Goal: Feedback & Contribution: Leave review/rating

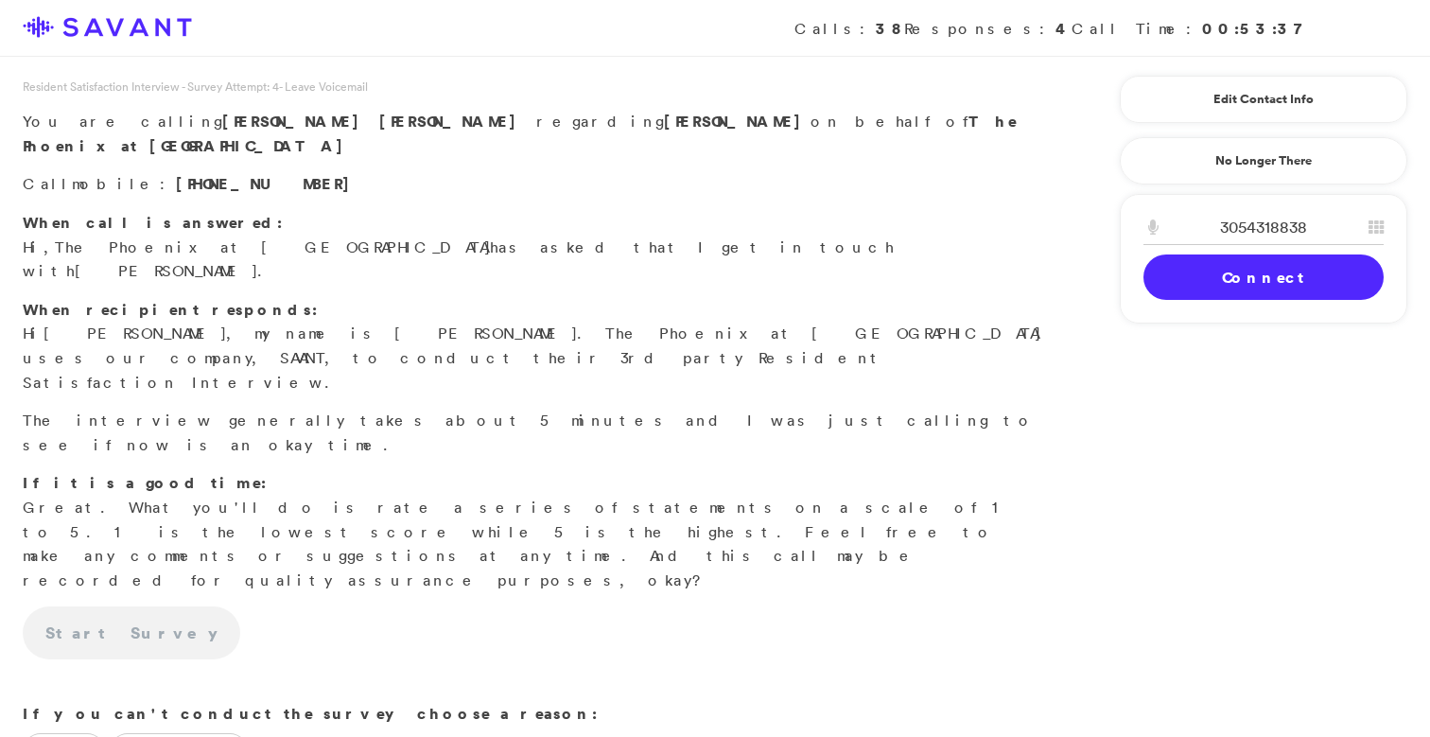
click at [1153, 273] on link "Connect" at bounding box center [1263, 276] width 240 height 45
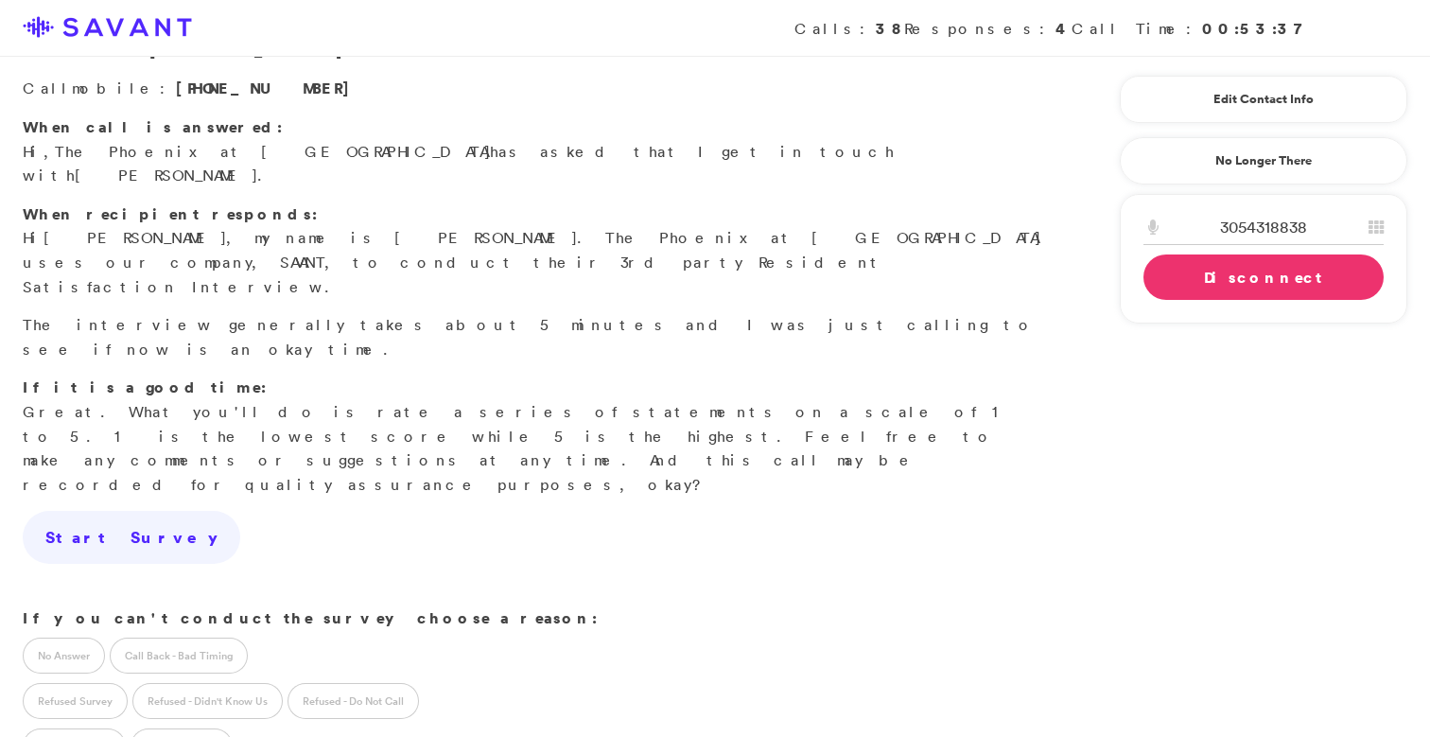
scroll to position [54, 0]
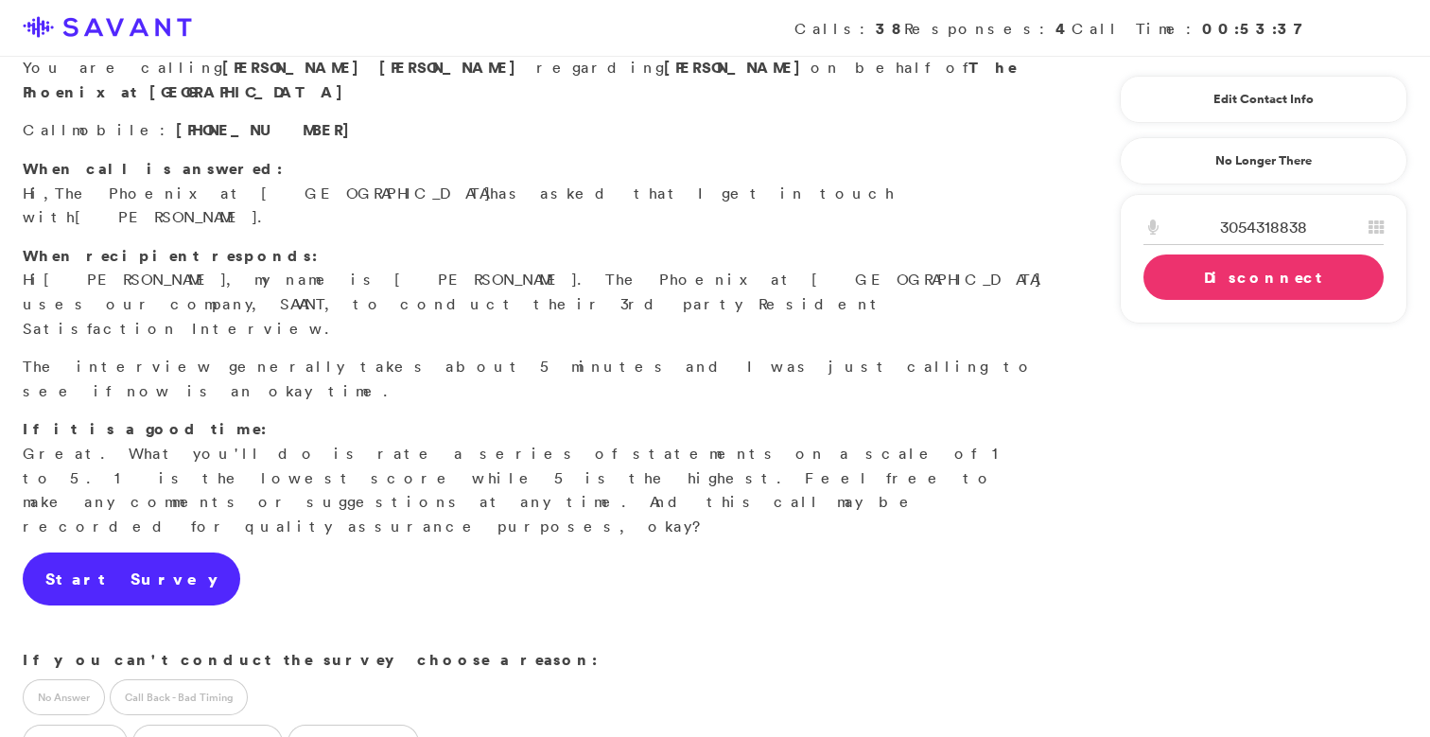
click at [78, 552] on link "Start Survey" at bounding box center [131, 578] width 217 height 53
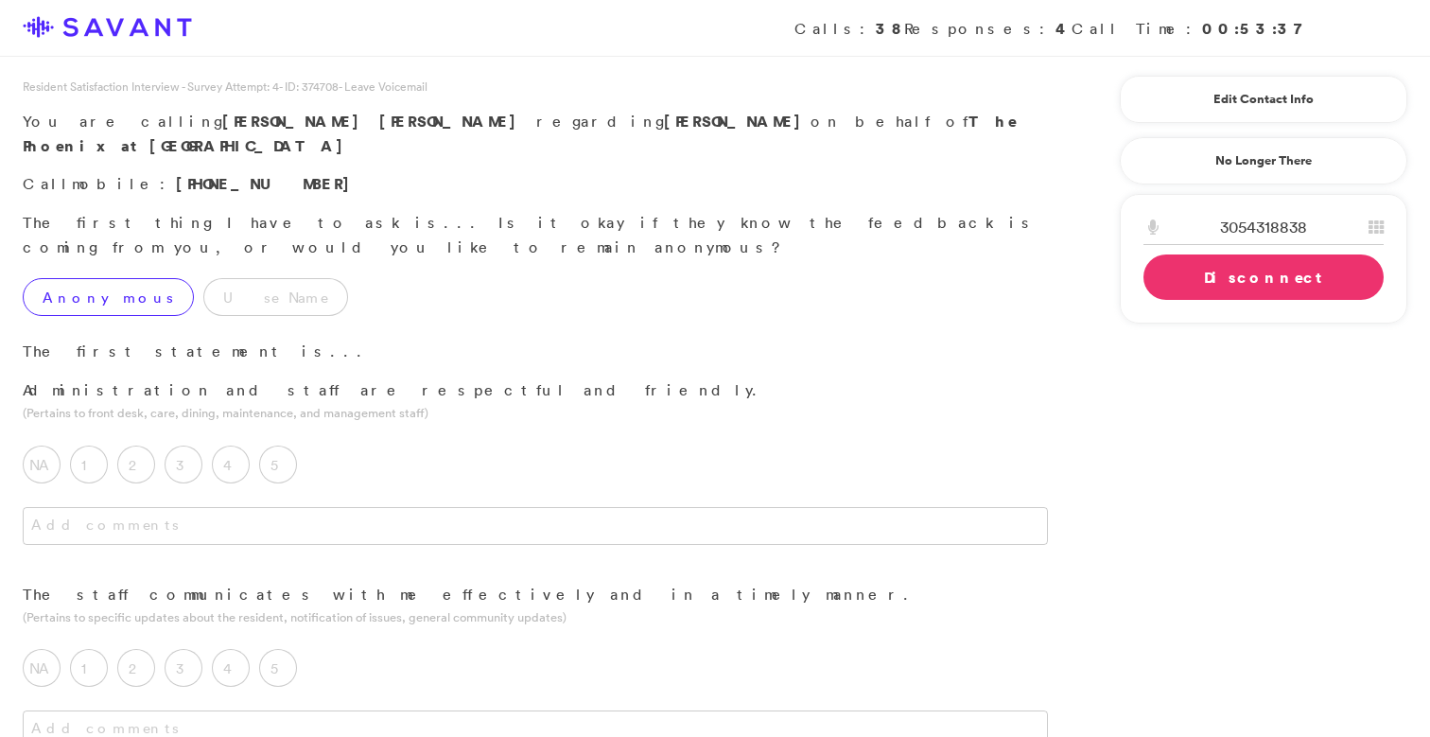
click at [118, 278] on label "Anonymous" at bounding box center [108, 297] width 171 height 38
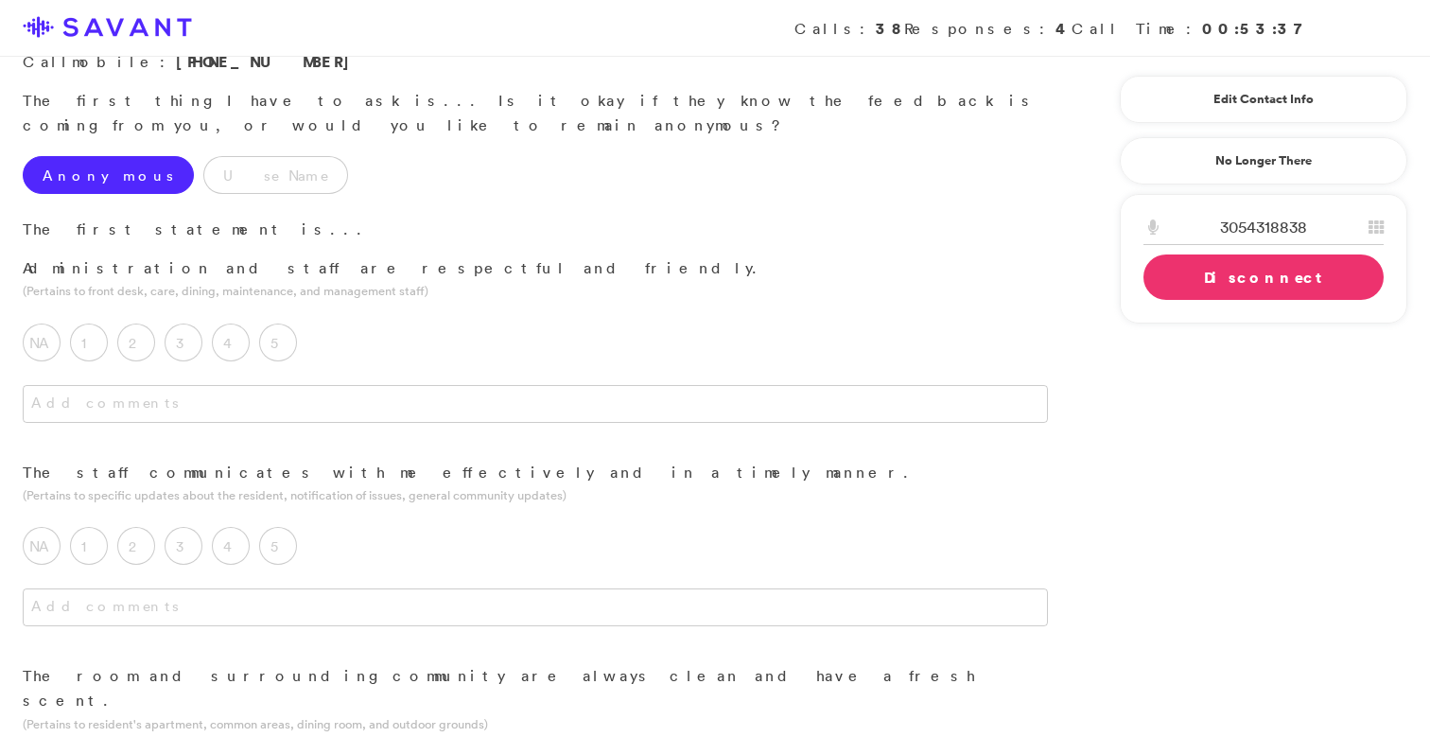
scroll to position [132, 0]
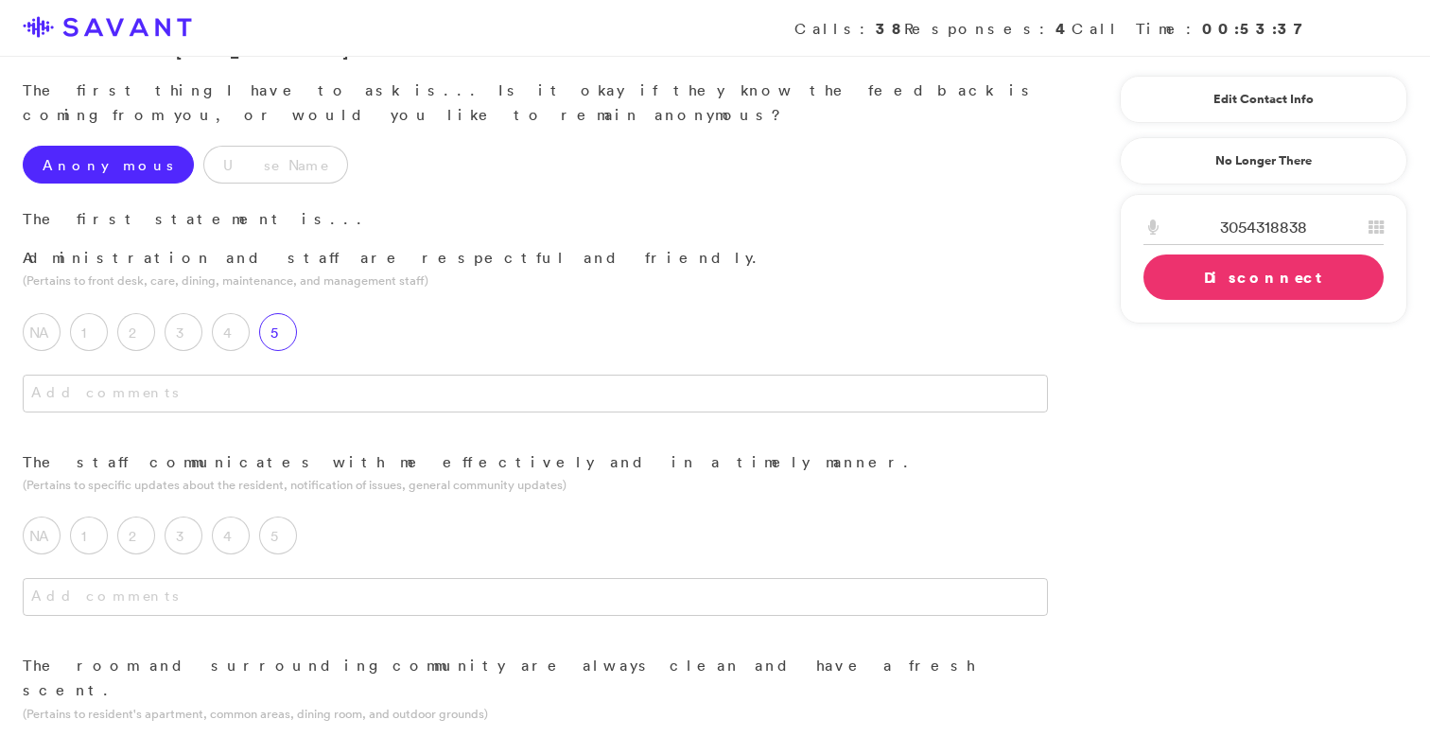
click at [283, 313] on label "5" at bounding box center [278, 332] width 38 height 38
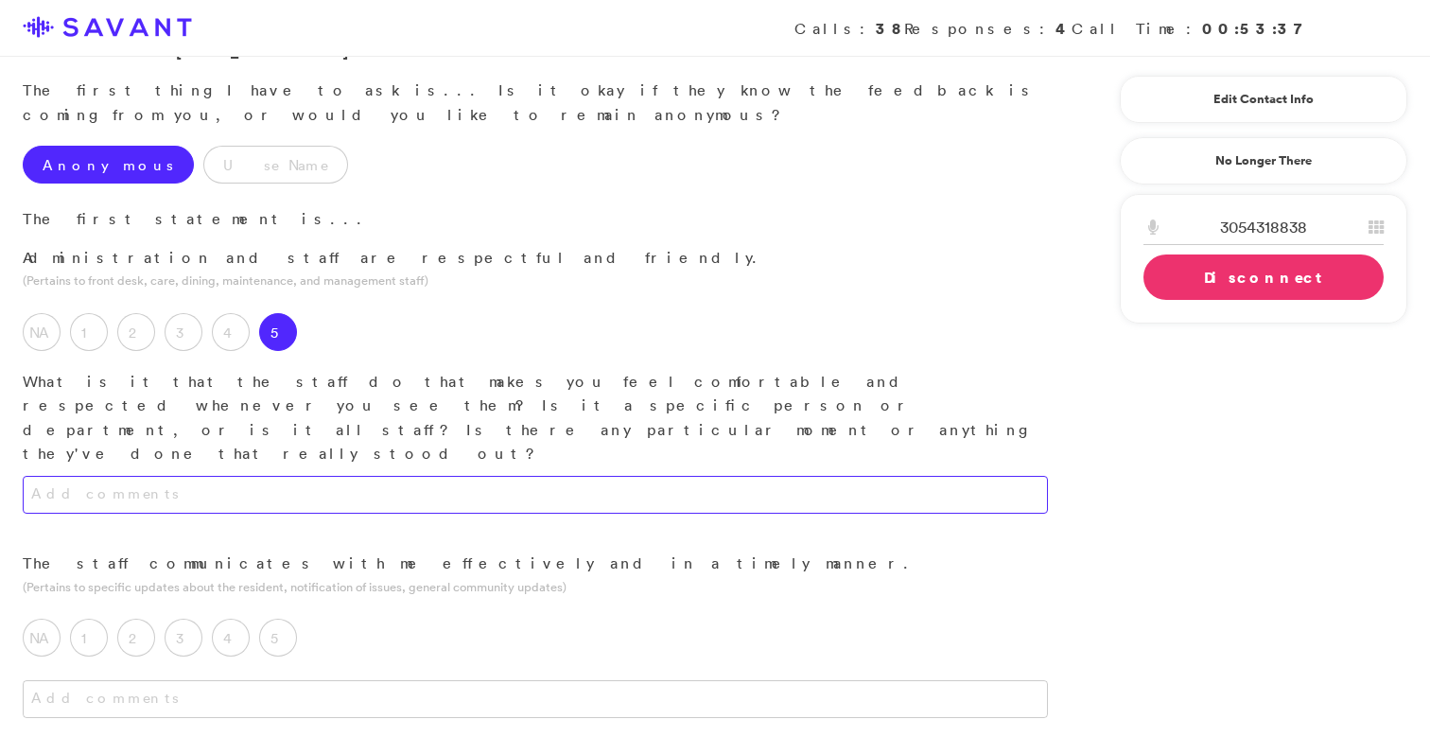
click at [318, 476] on textarea at bounding box center [535, 495] width 1025 height 38
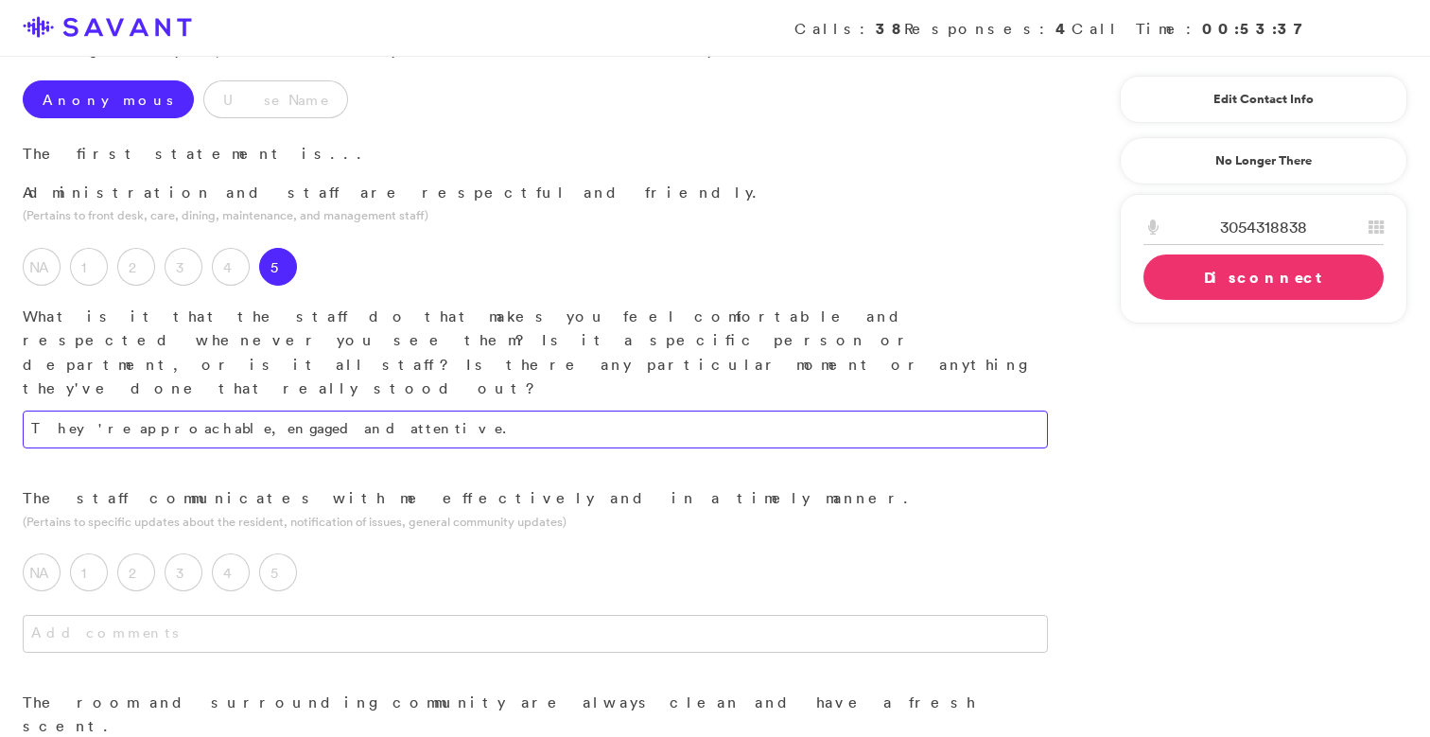
scroll to position [216, 0]
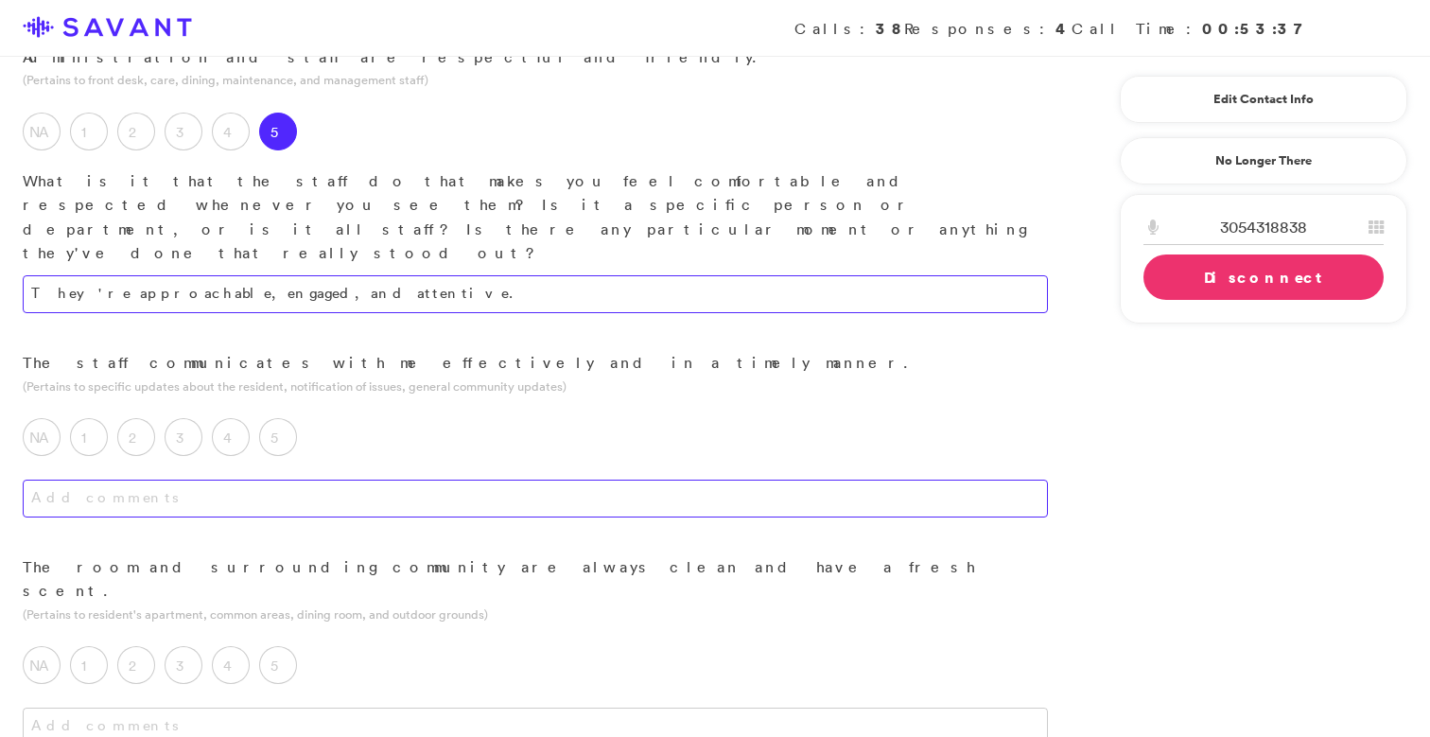
type textarea "They're approachable, engaged, and attentive."
click at [303, 479] on textarea at bounding box center [535, 498] width 1025 height 38
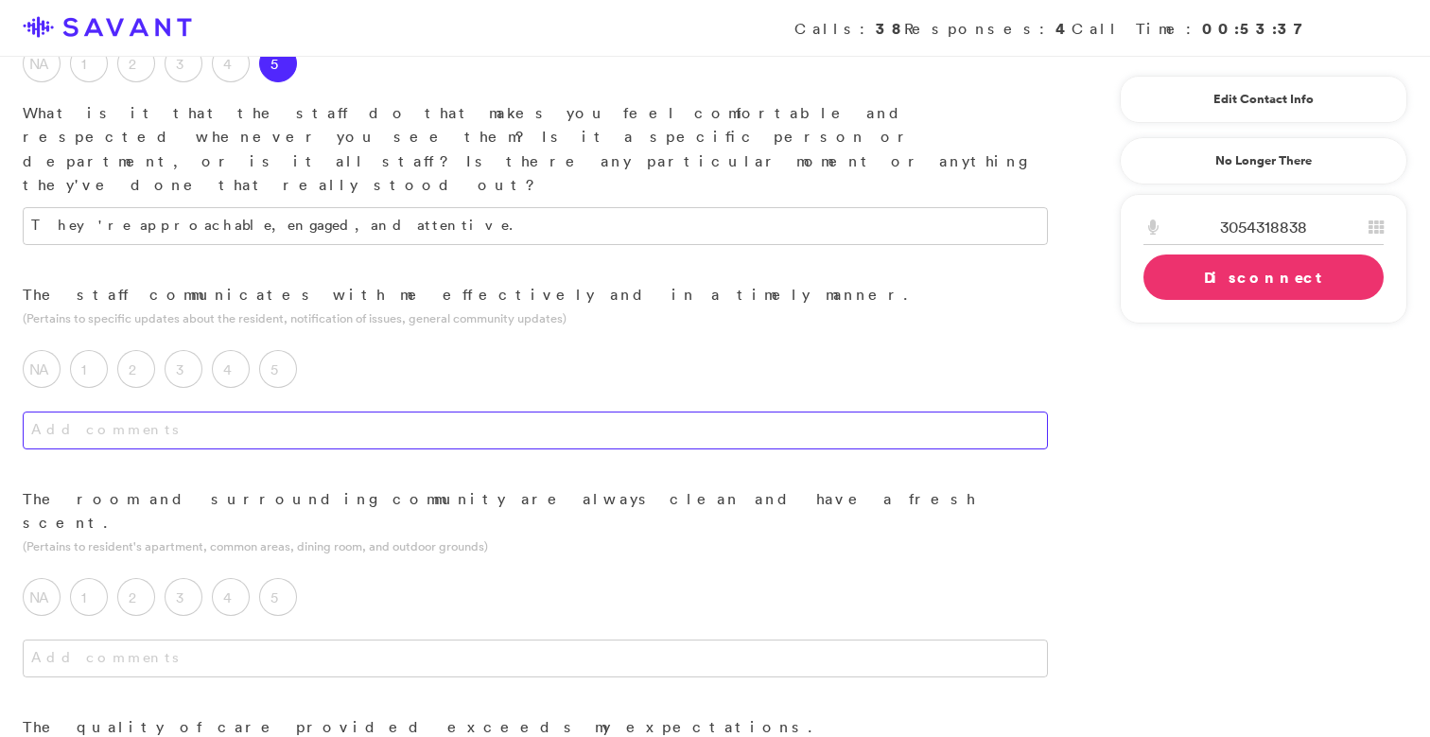
scroll to position [405, 0]
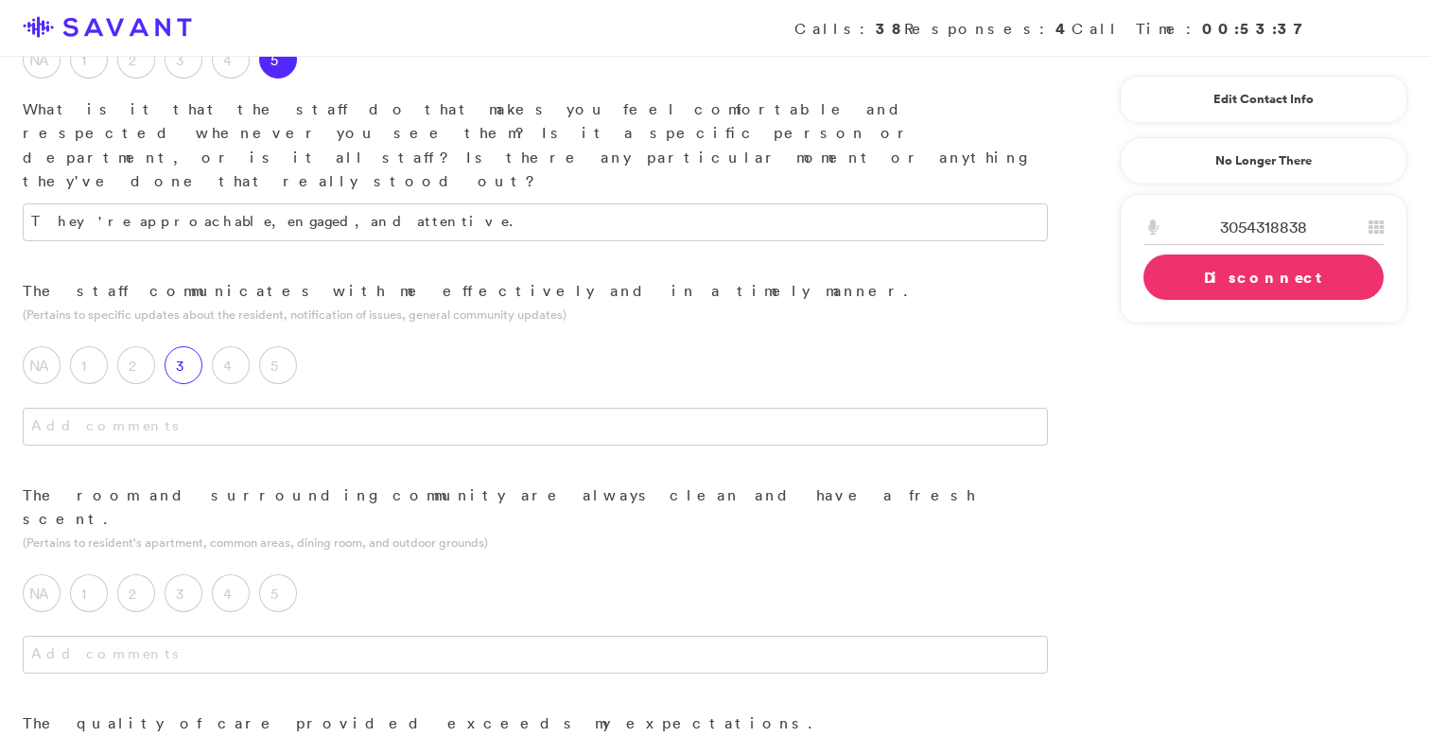
click at [180, 346] on label "3" at bounding box center [184, 365] width 38 height 38
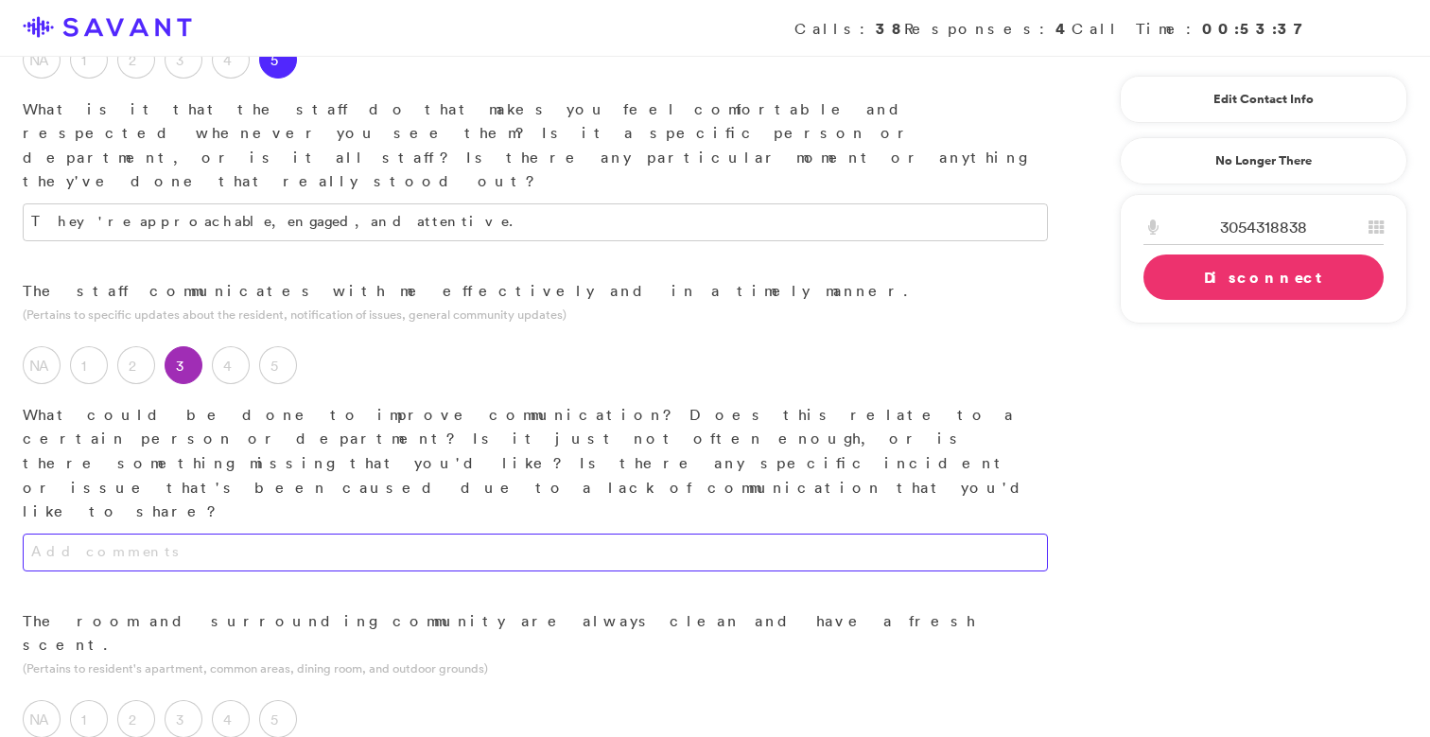
click at [194, 533] on textarea at bounding box center [535, 552] width 1025 height 38
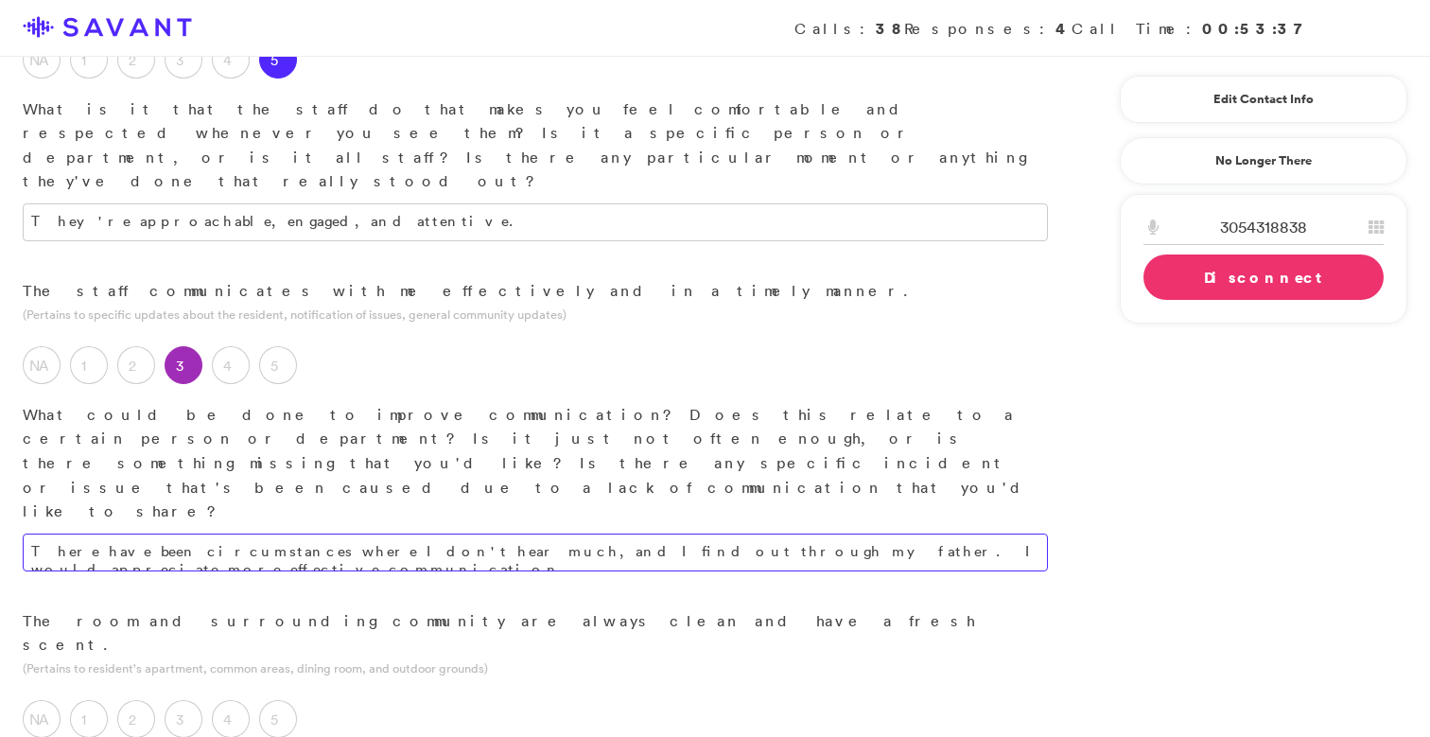
click at [931, 533] on textarea "There have been circumstances where I don't hear much, and I find out through m…" at bounding box center [535, 552] width 1025 height 38
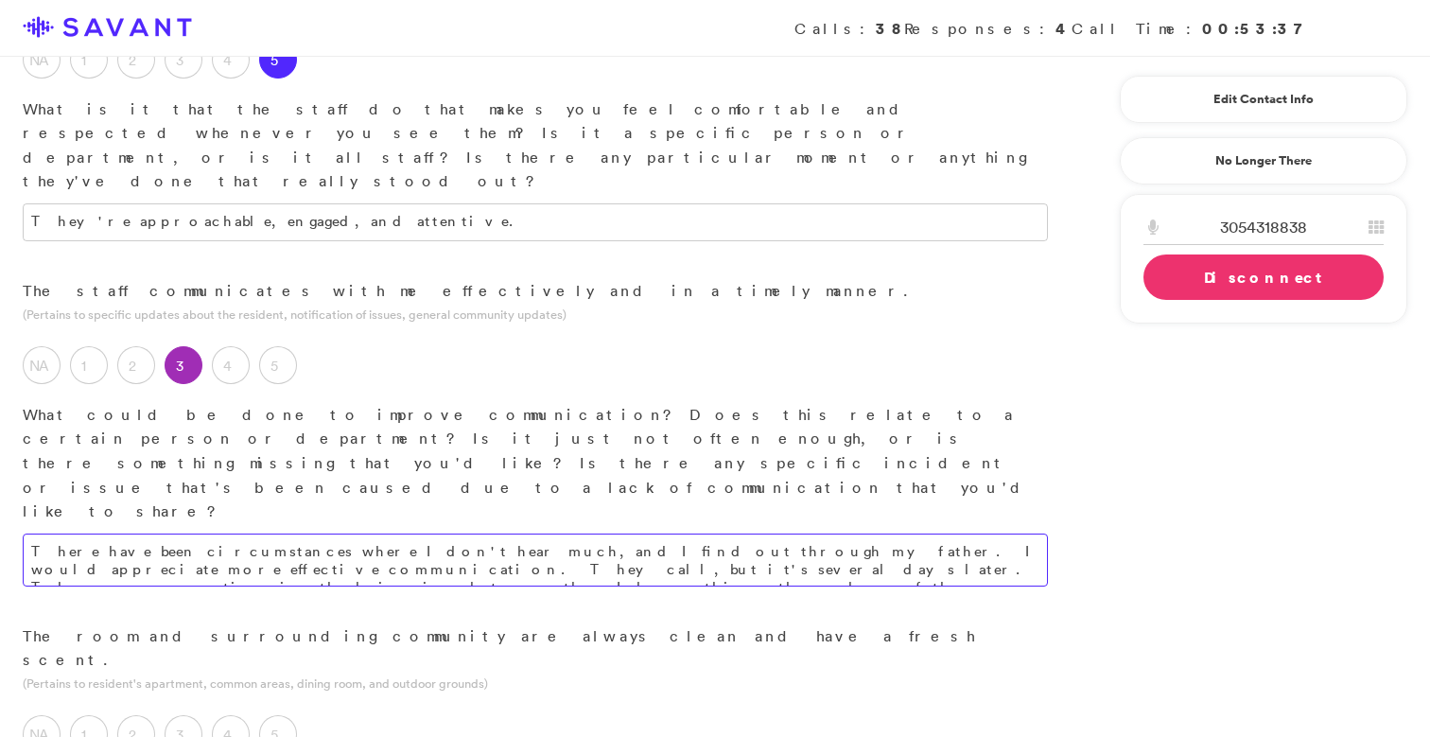
click at [846, 533] on textarea "There have been circumstances where I don't hear much, and I find out through m…" at bounding box center [535, 559] width 1025 height 53
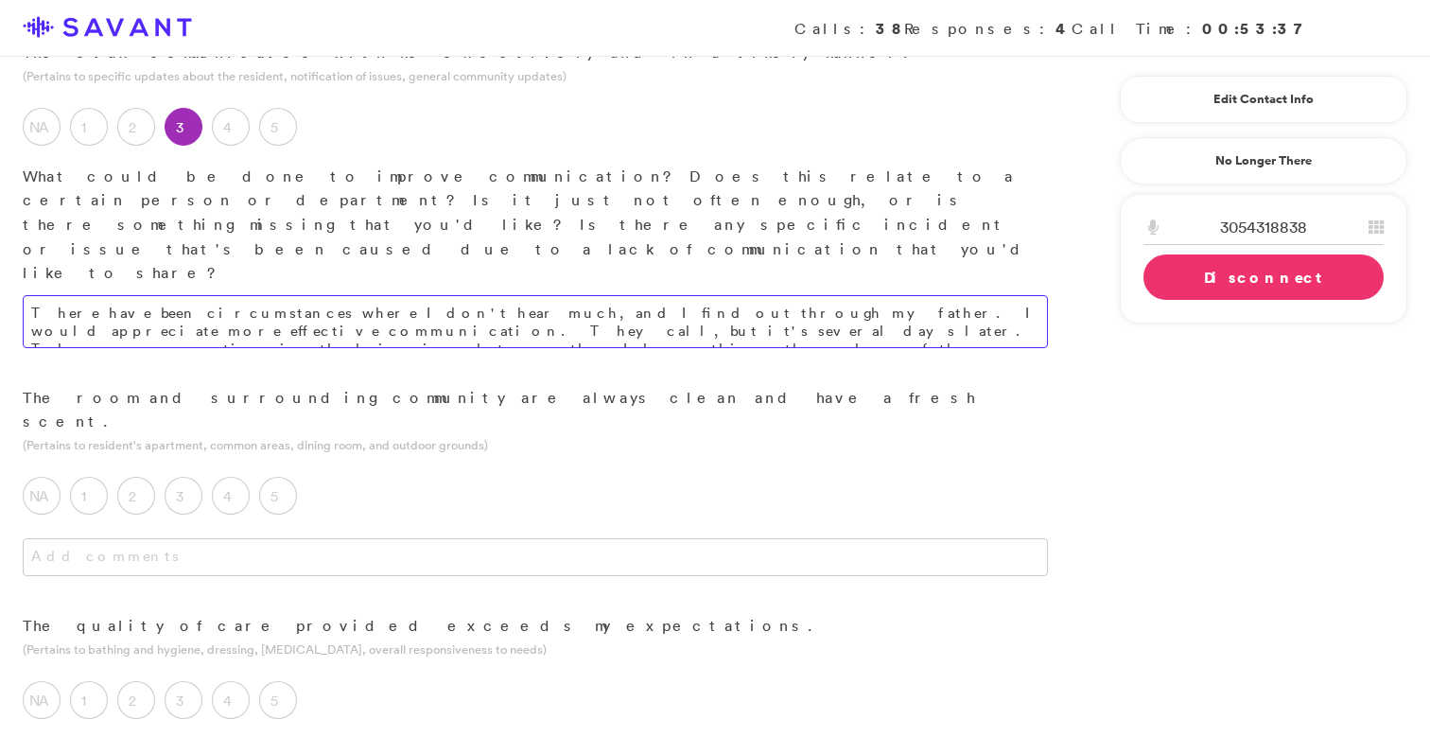
scroll to position [651, 0]
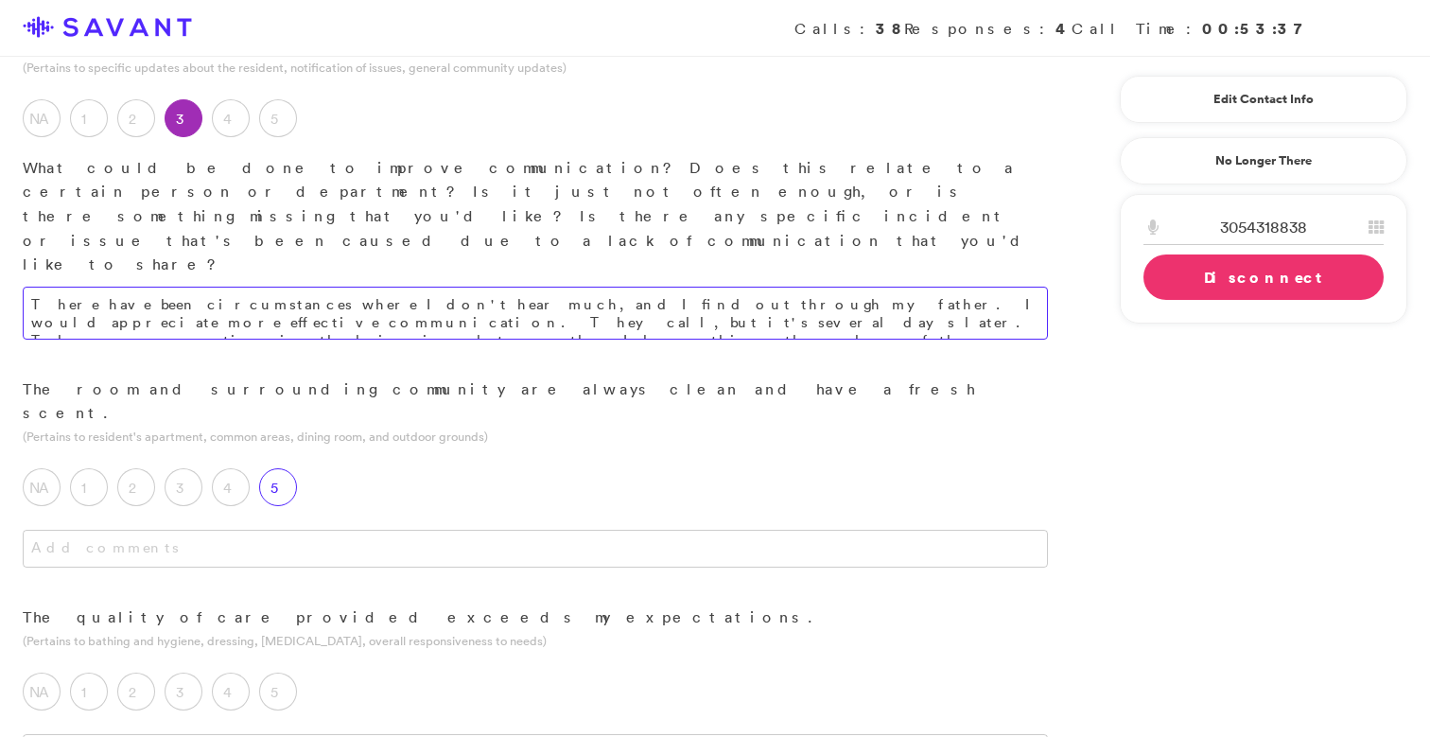
type textarea "There have been circumstances where I don't hear much, and I find out through m…"
click at [287, 468] on label "5" at bounding box center [278, 487] width 38 height 38
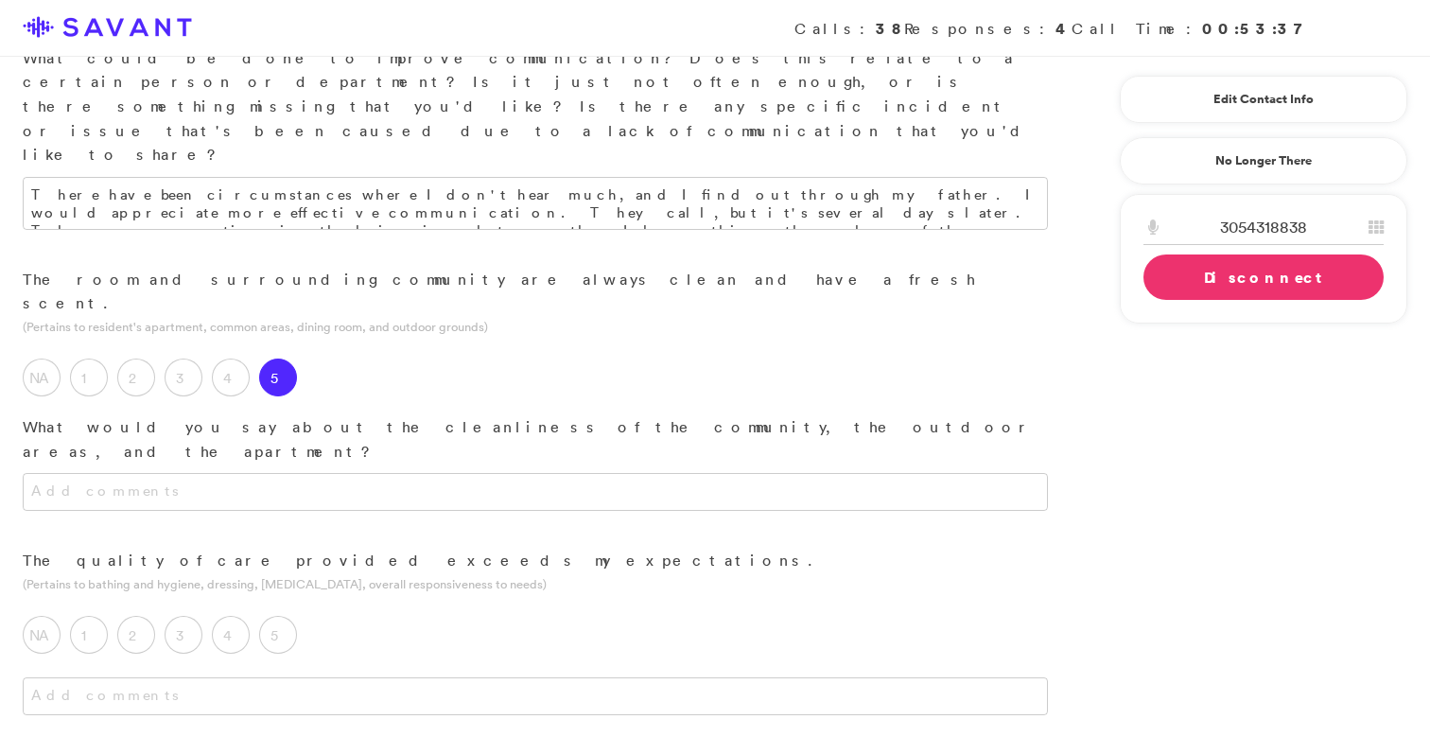
scroll to position [765, 0]
click at [471, 469] on div at bounding box center [535, 507] width 1070 height 76
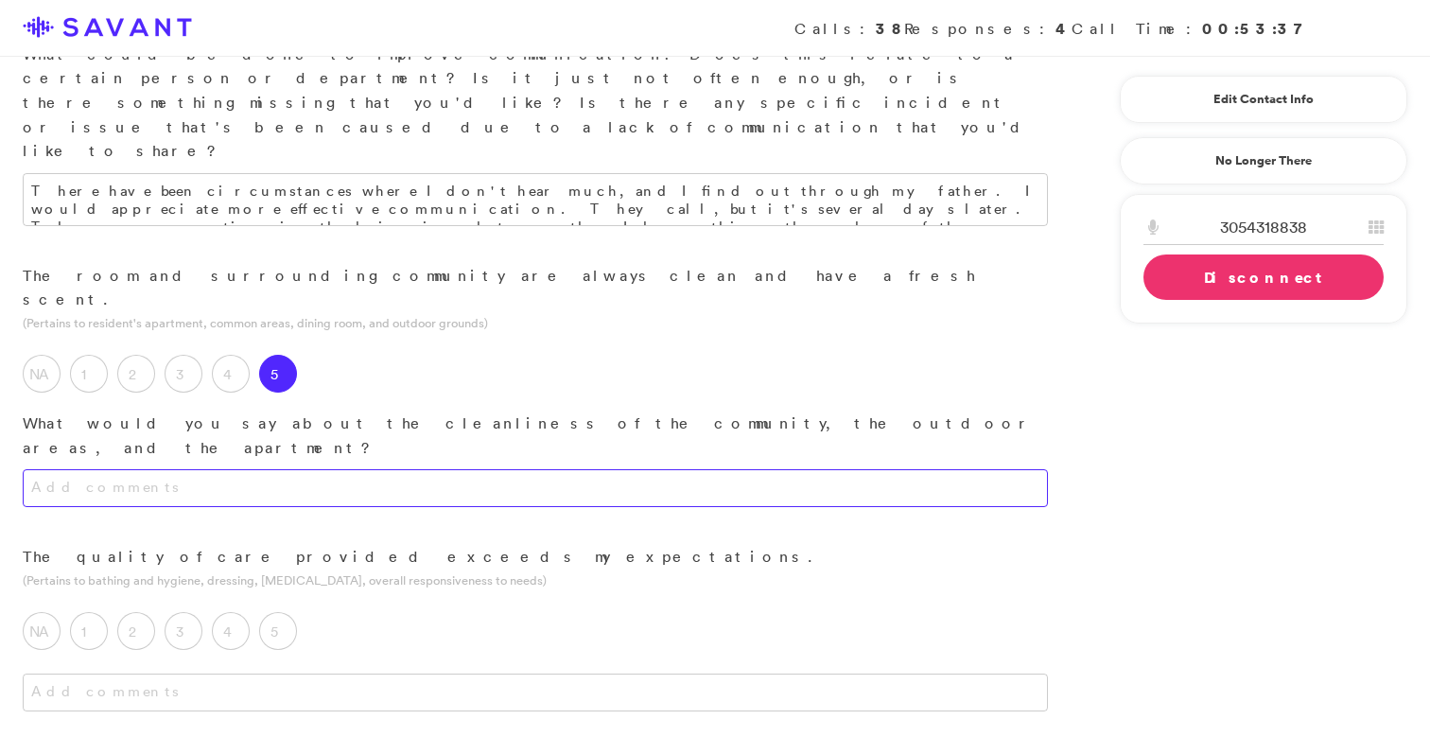
click at [484, 469] on textarea at bounding box center [535, 488] width 1025 height 38
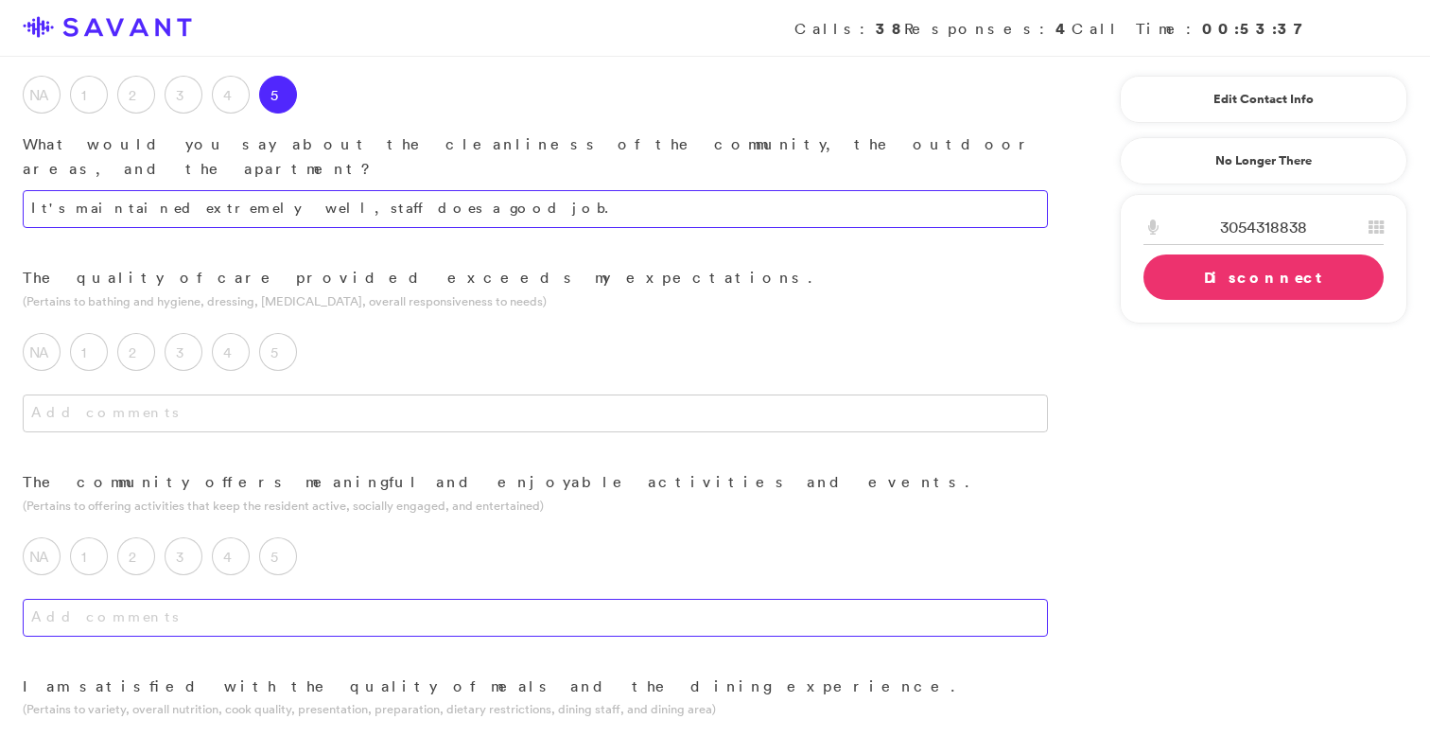
scroll to position [1032, 0]
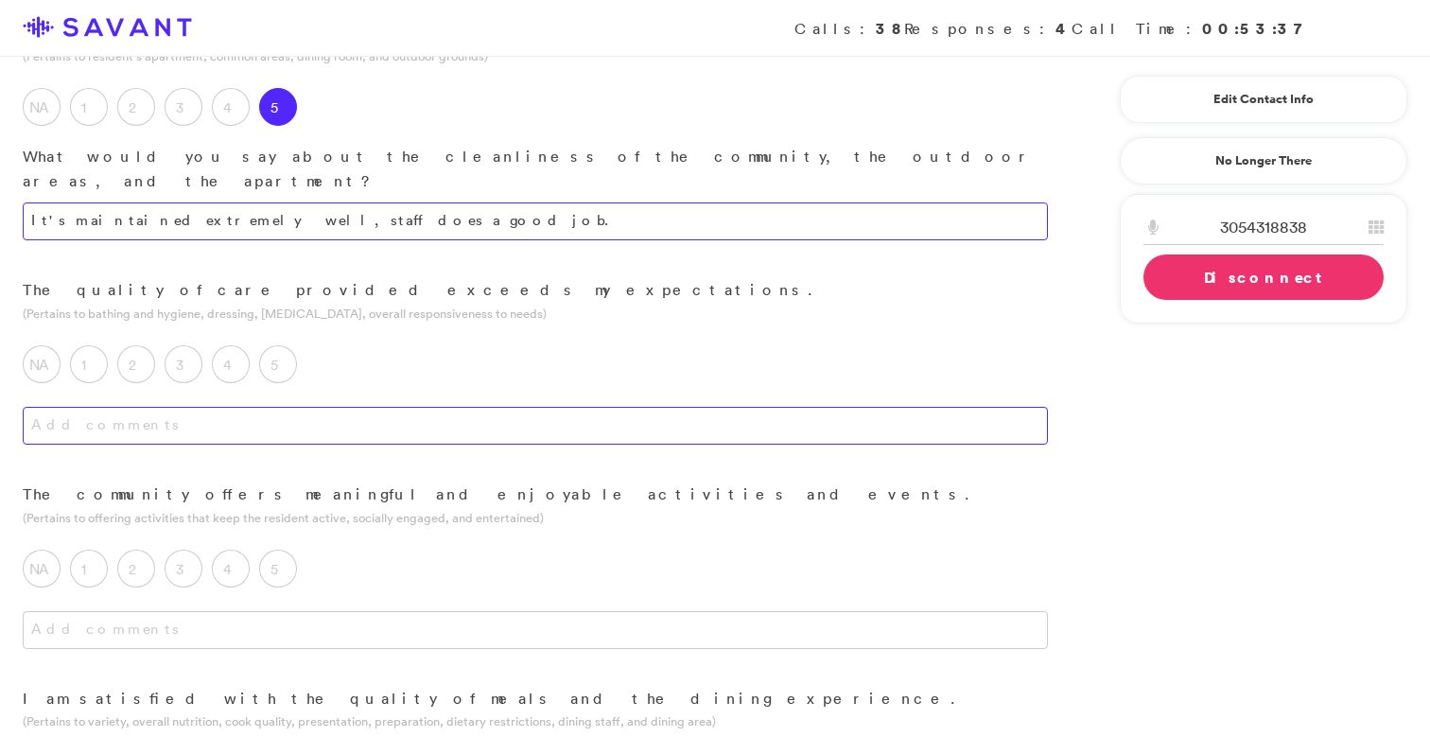
type textarea "It's maintained extremely well, staff does a good job."
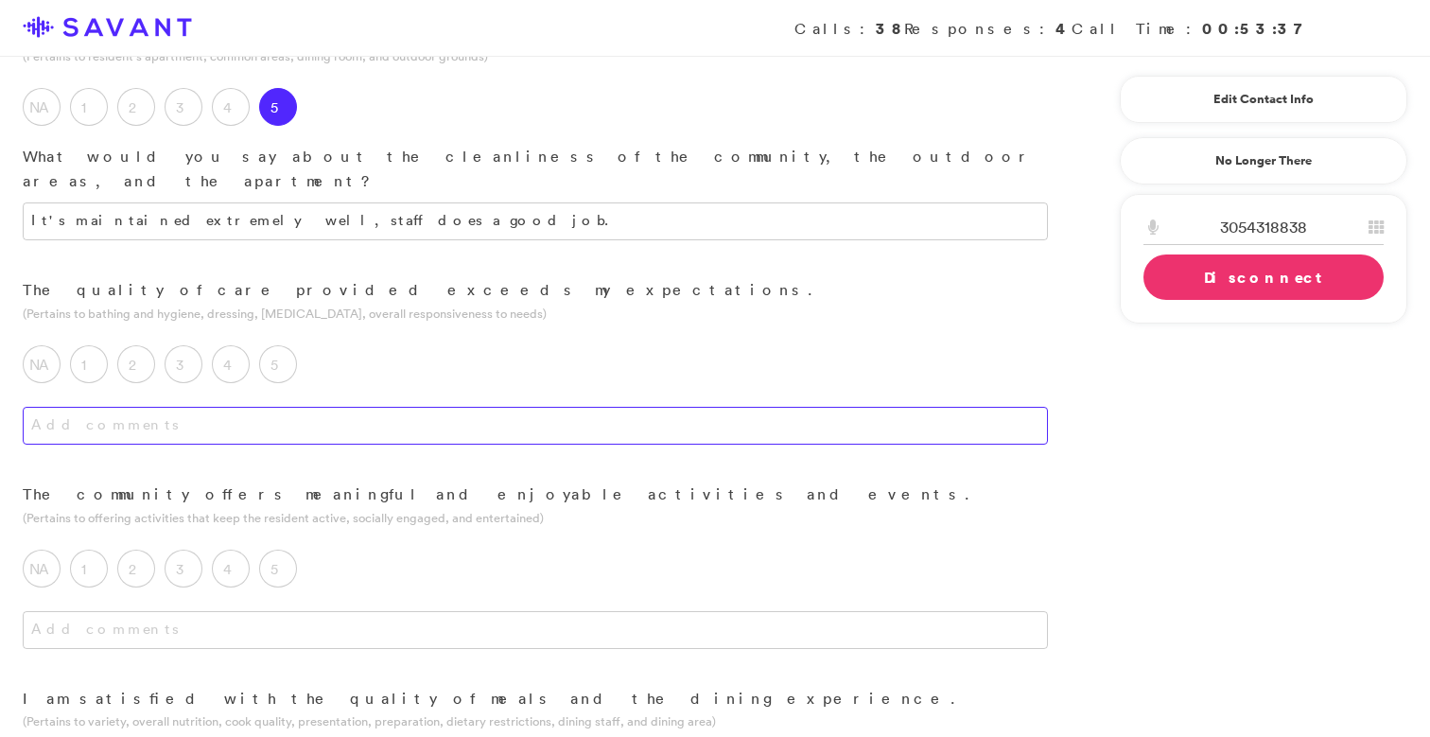
click at [452, 407] on textarea at bounding box center [535, 426] width 1025 height 38
type textarea "My dad's pretty independent."
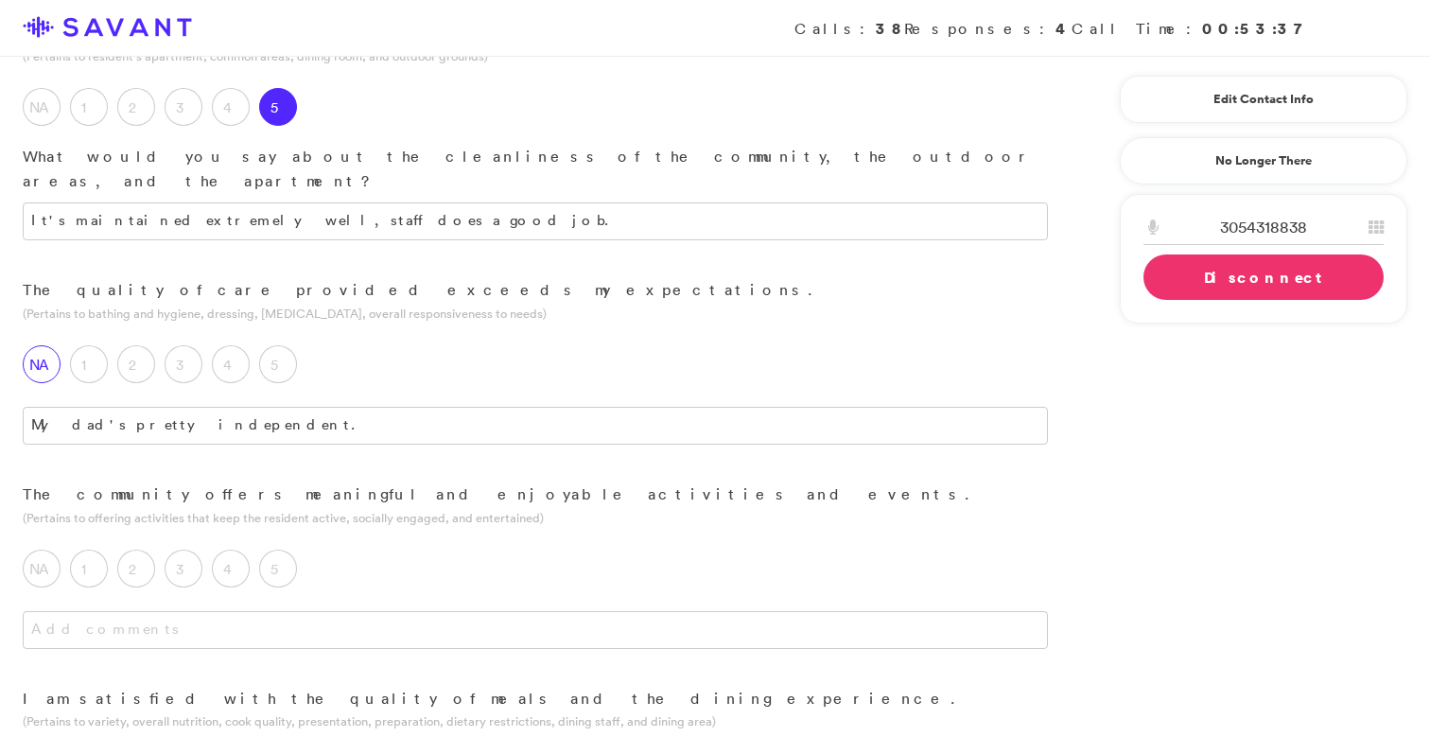
click at [47, 345] on label "NA" at bounding box center [42, 364] width 38 height 38
click at [217, 345] on label "4" at bounding box center [231, 364] width 38 height 38
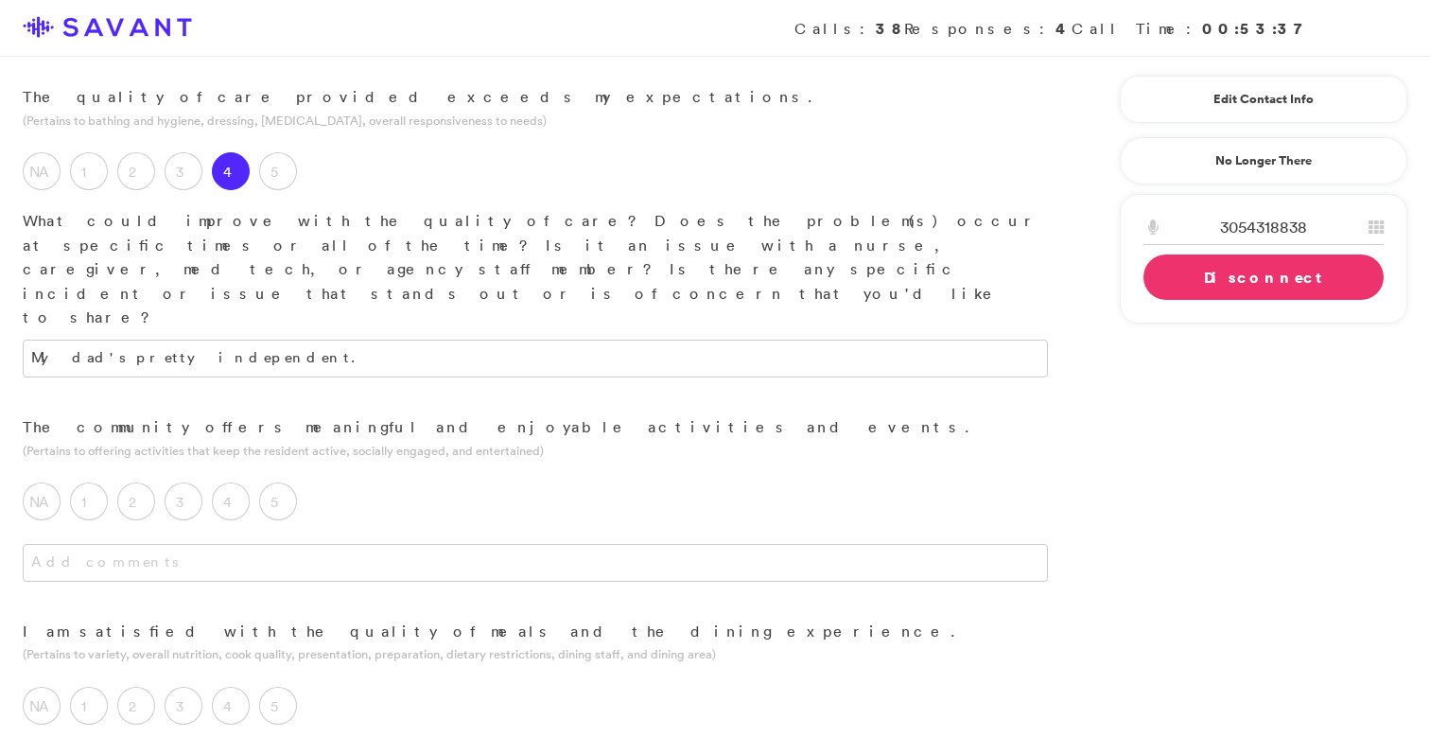
scroll to position [1225, 0]
click at [240, 481] on label "4" at bounding box center [231, 500] width 38 height 38
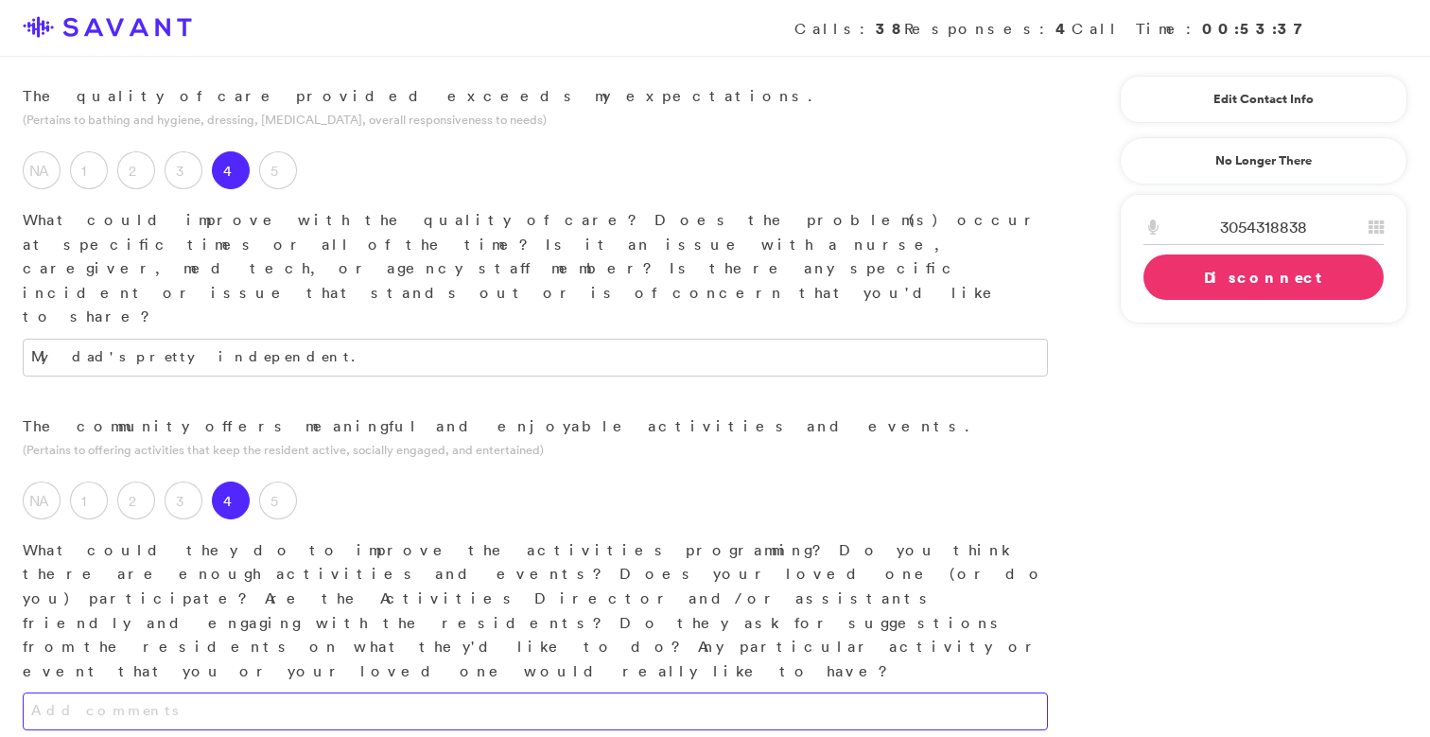
click at [264, 692] on textarea at bounding box center [535, 711] width 1025 height 38
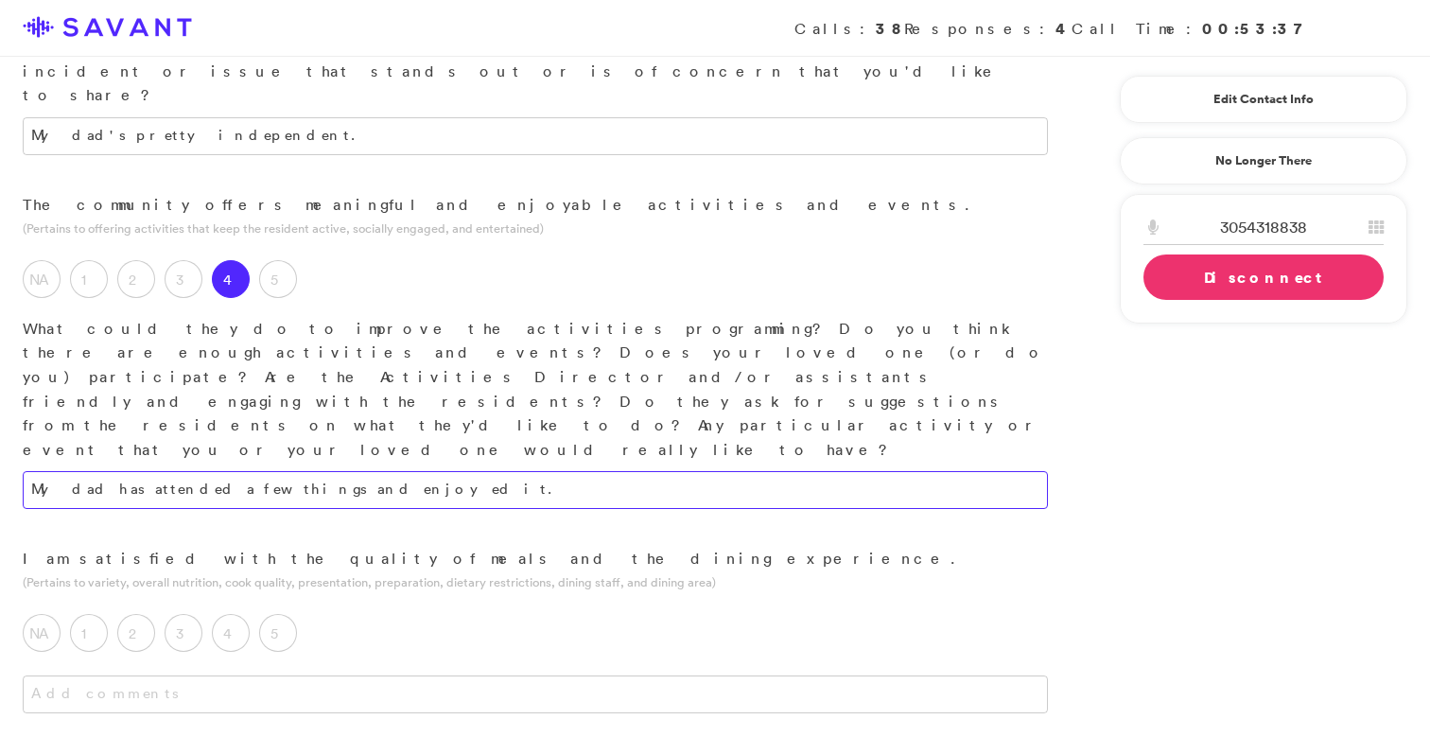
scroll to position [1458, 0]
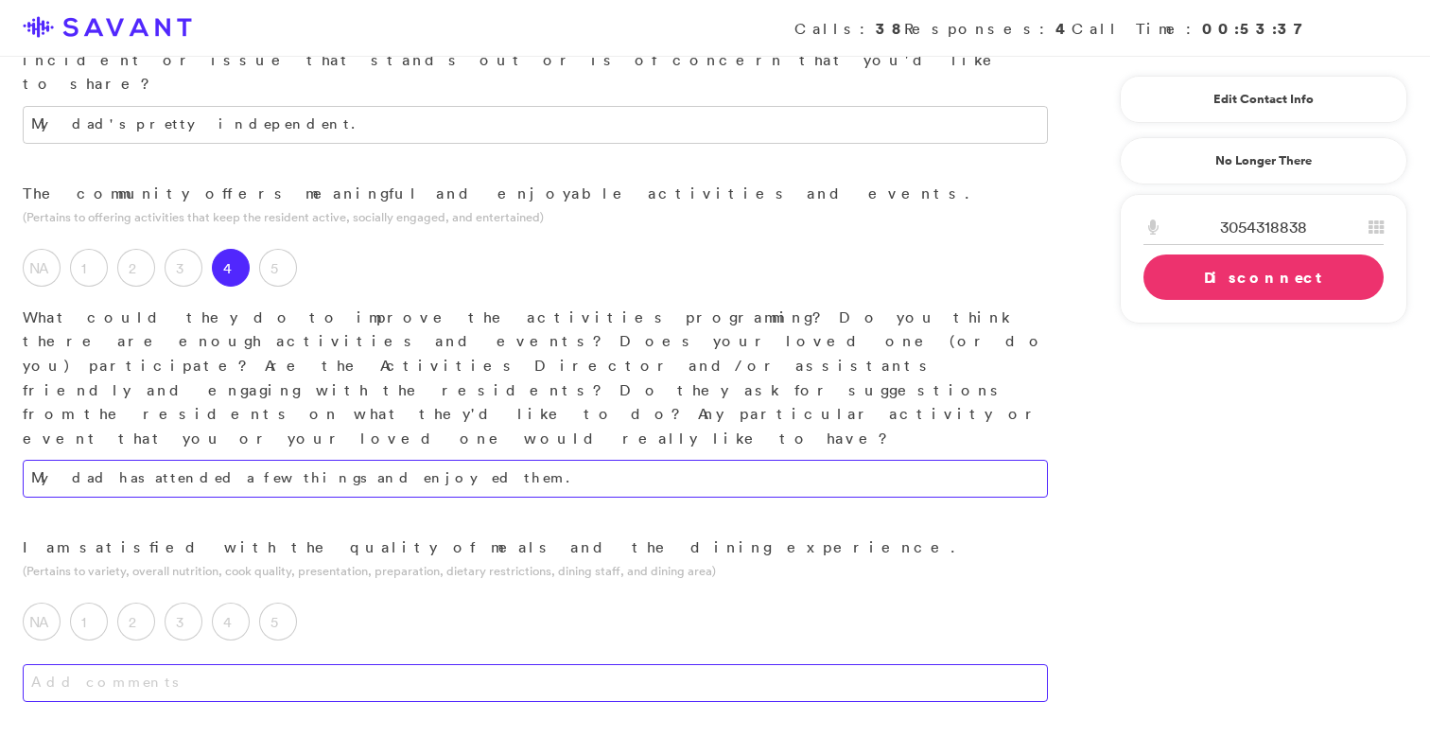
type textarea "My dad has attended a few things and enjoyed them."
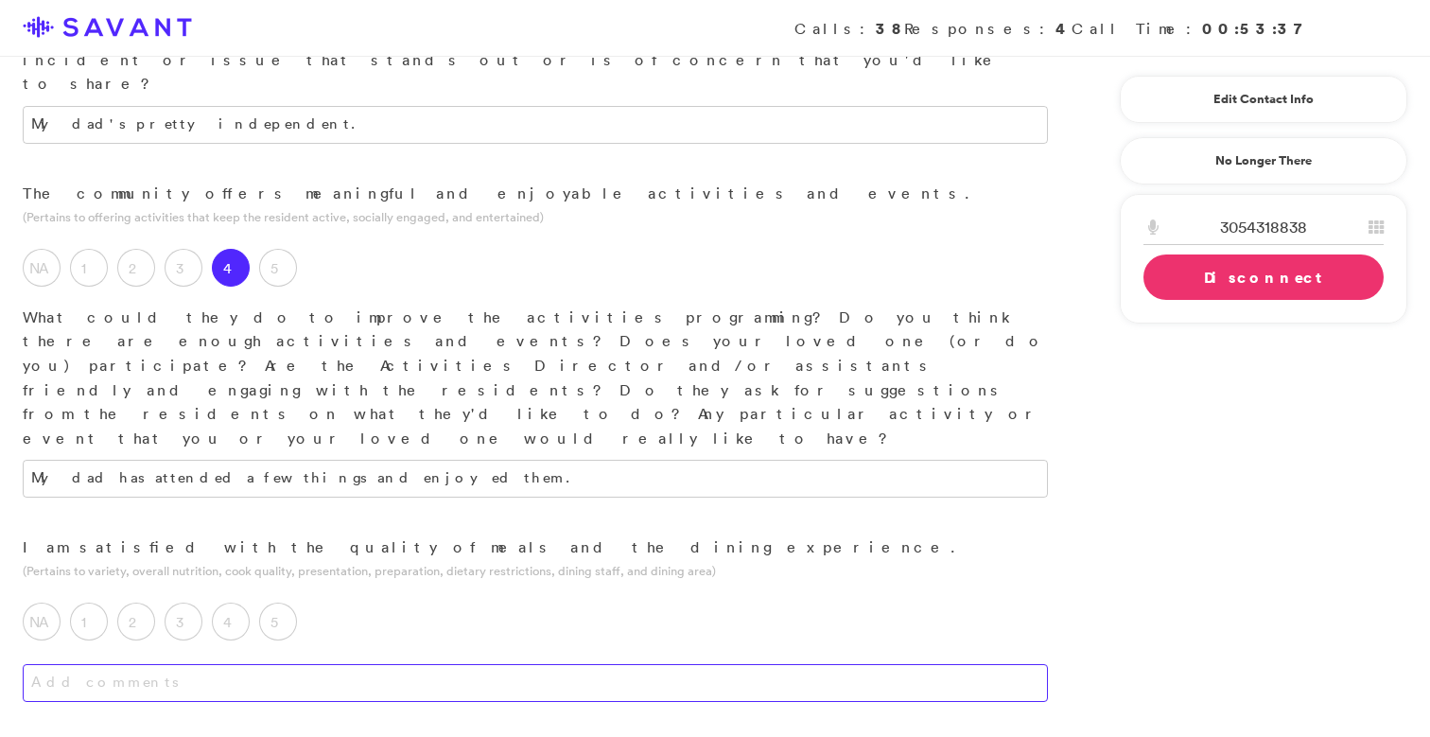
click at [346, 664] on textarea at bounding box center [535, 683] width 1025 height 38
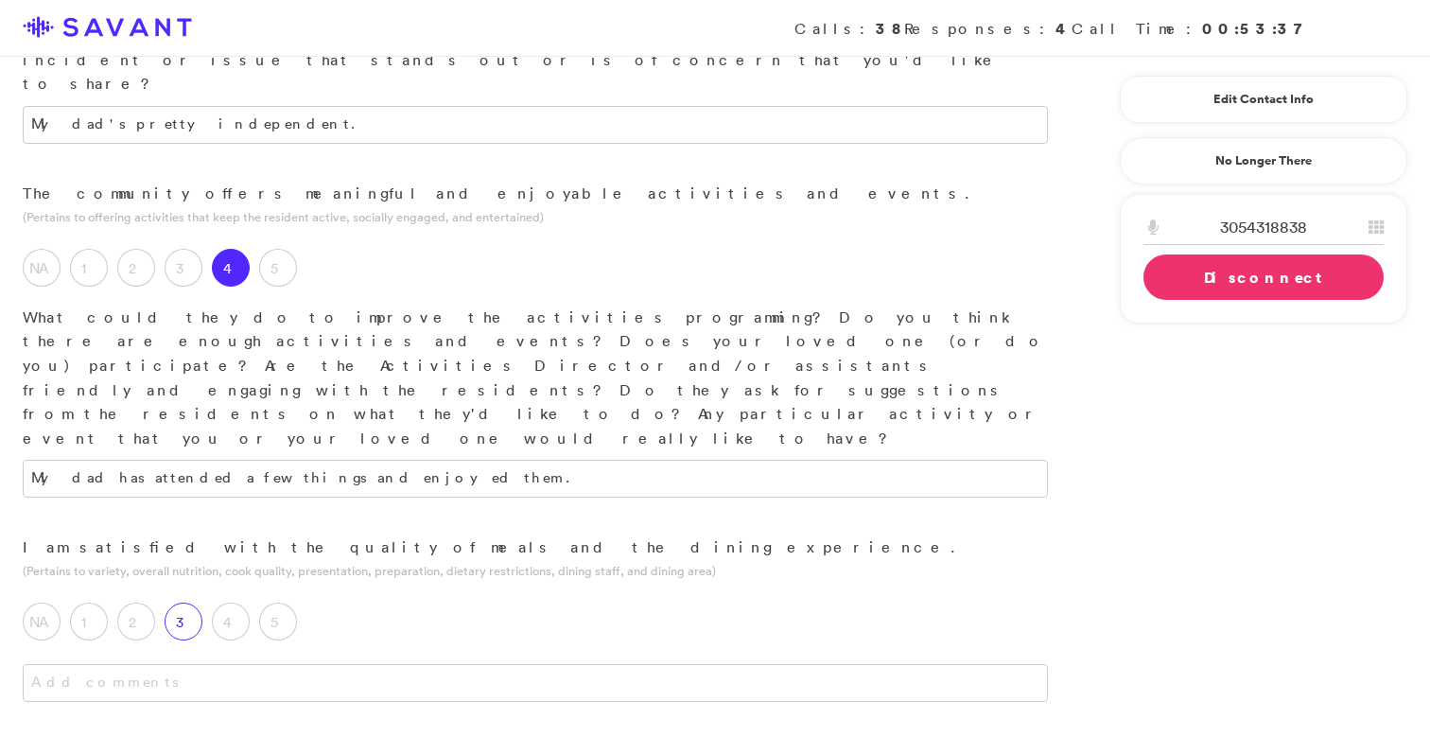
click at [166, 602] on label "3" at bounding box center [184, 621] width 38 height 38
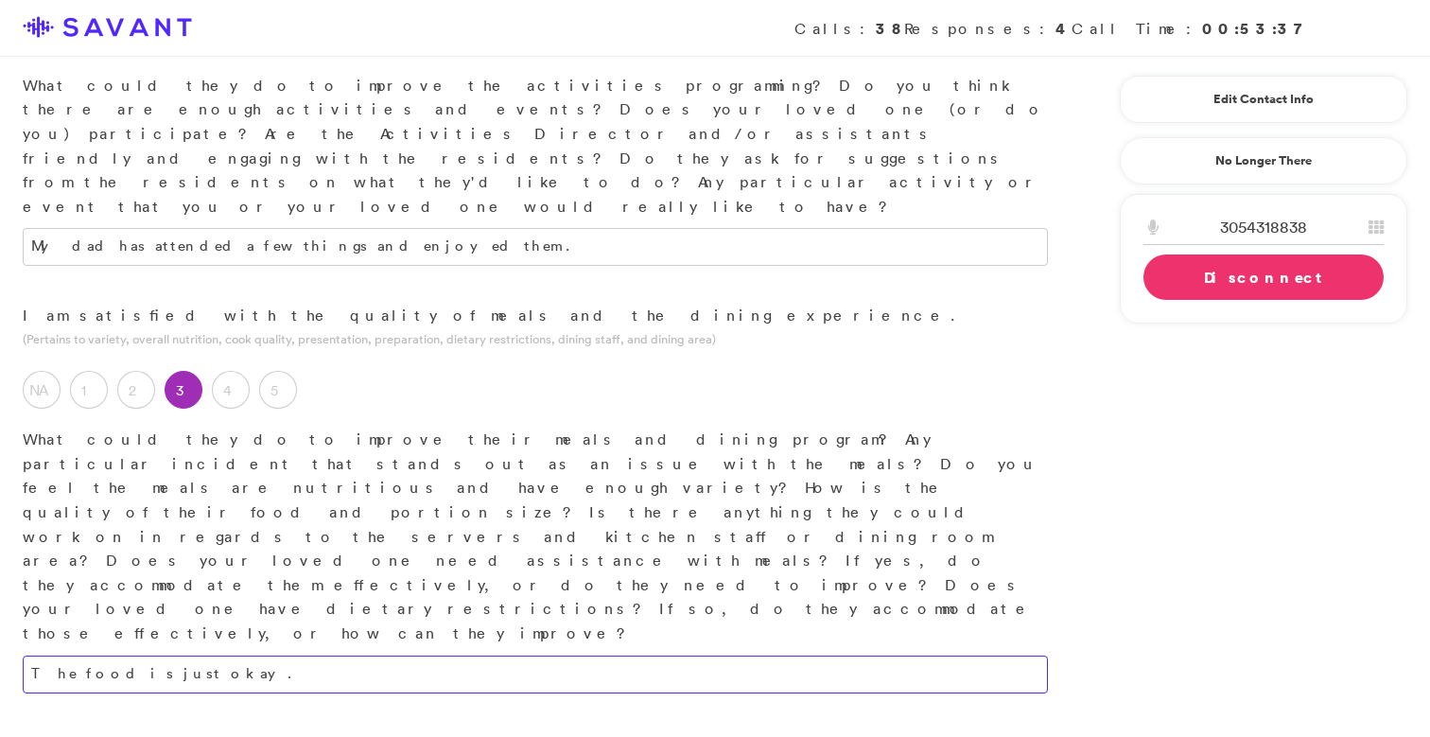
scroll to position [1717, 0]
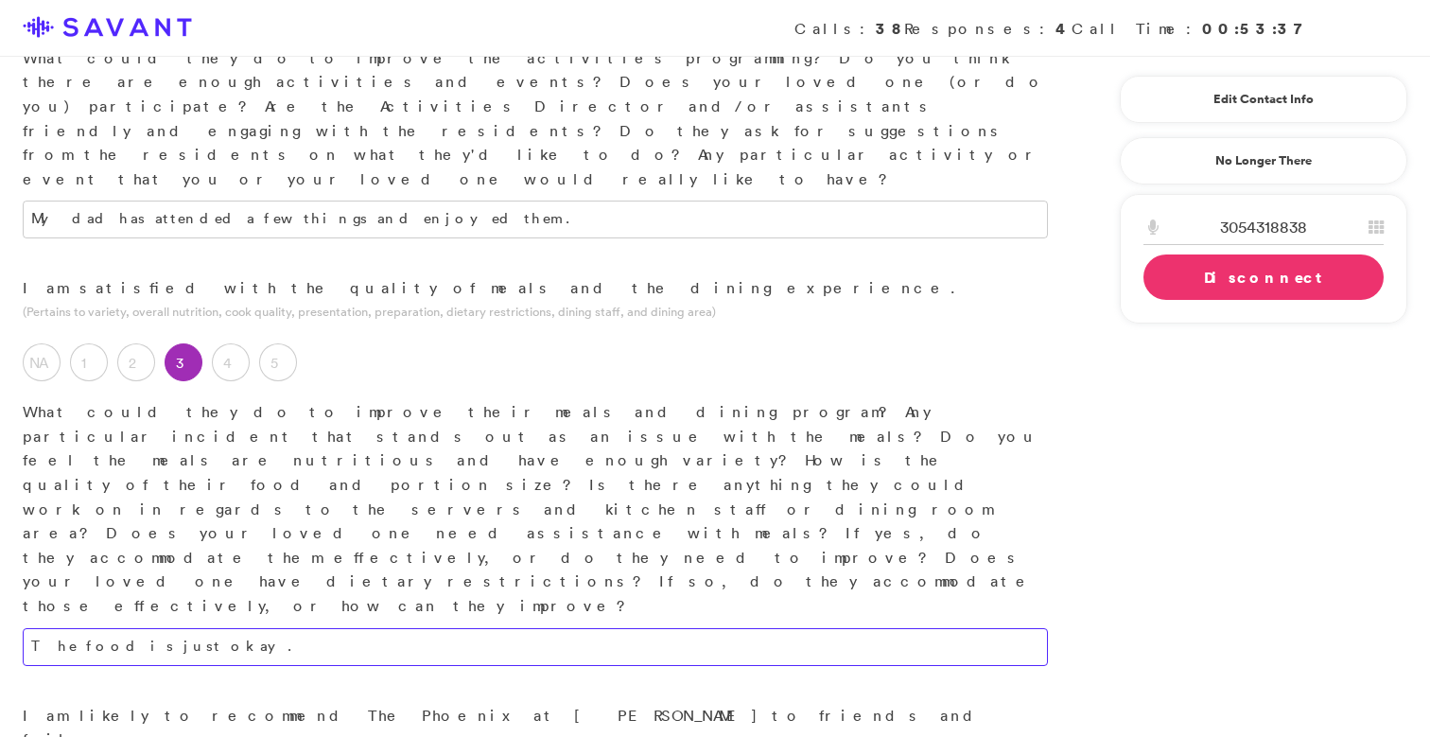
type textarea "The food is just okay."
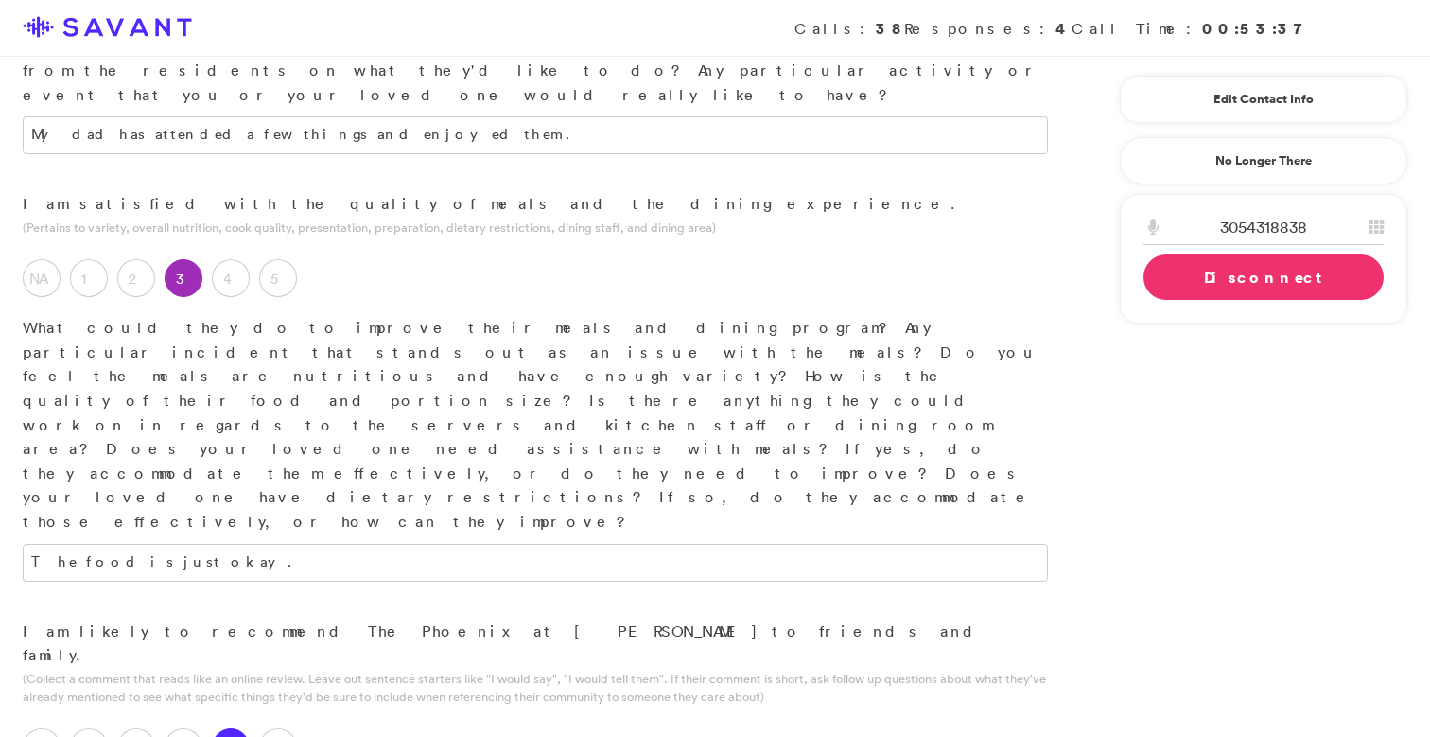
scroll to position [1818, 0]
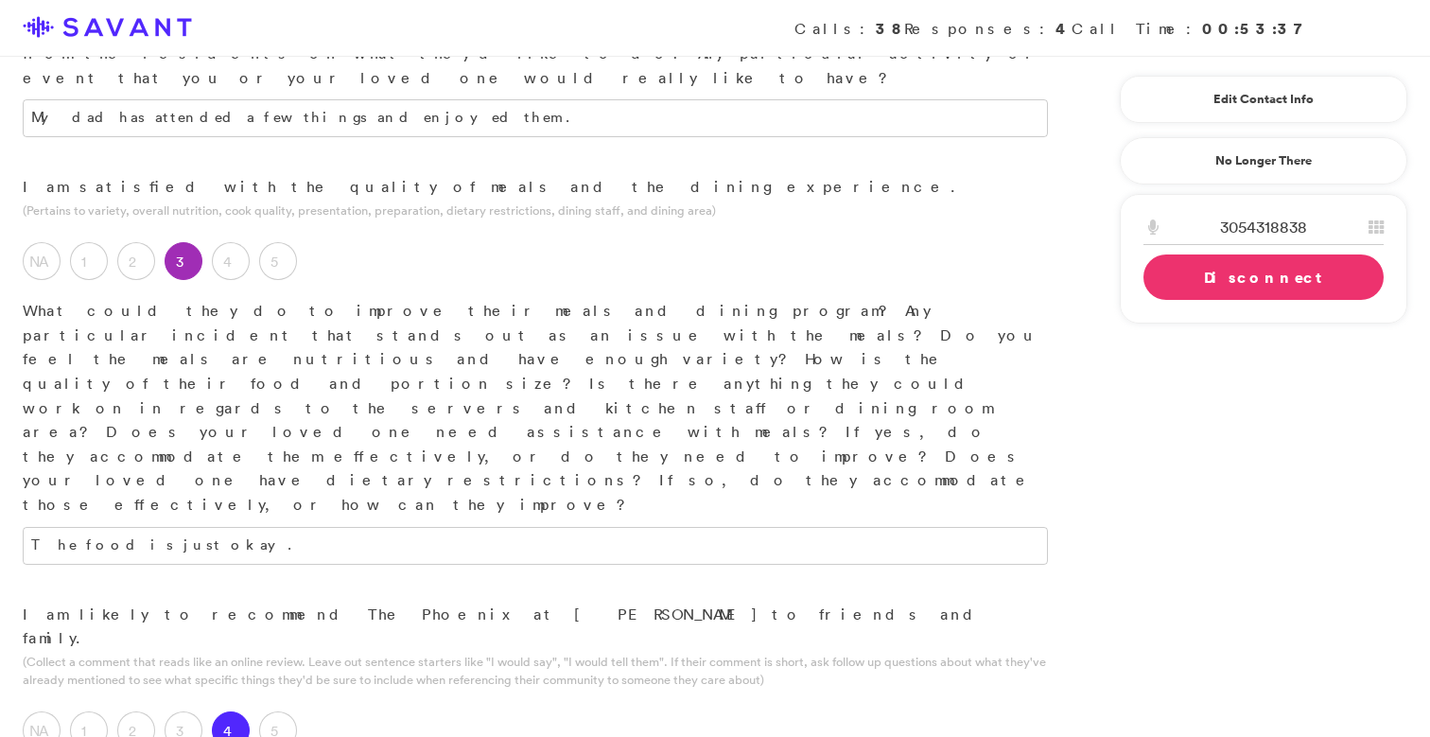
type textarea "A"
type textarea "It's a great facility. Staff, overall, is pretty good. I would appreciate a lit…"
type textarea "They're friendly."
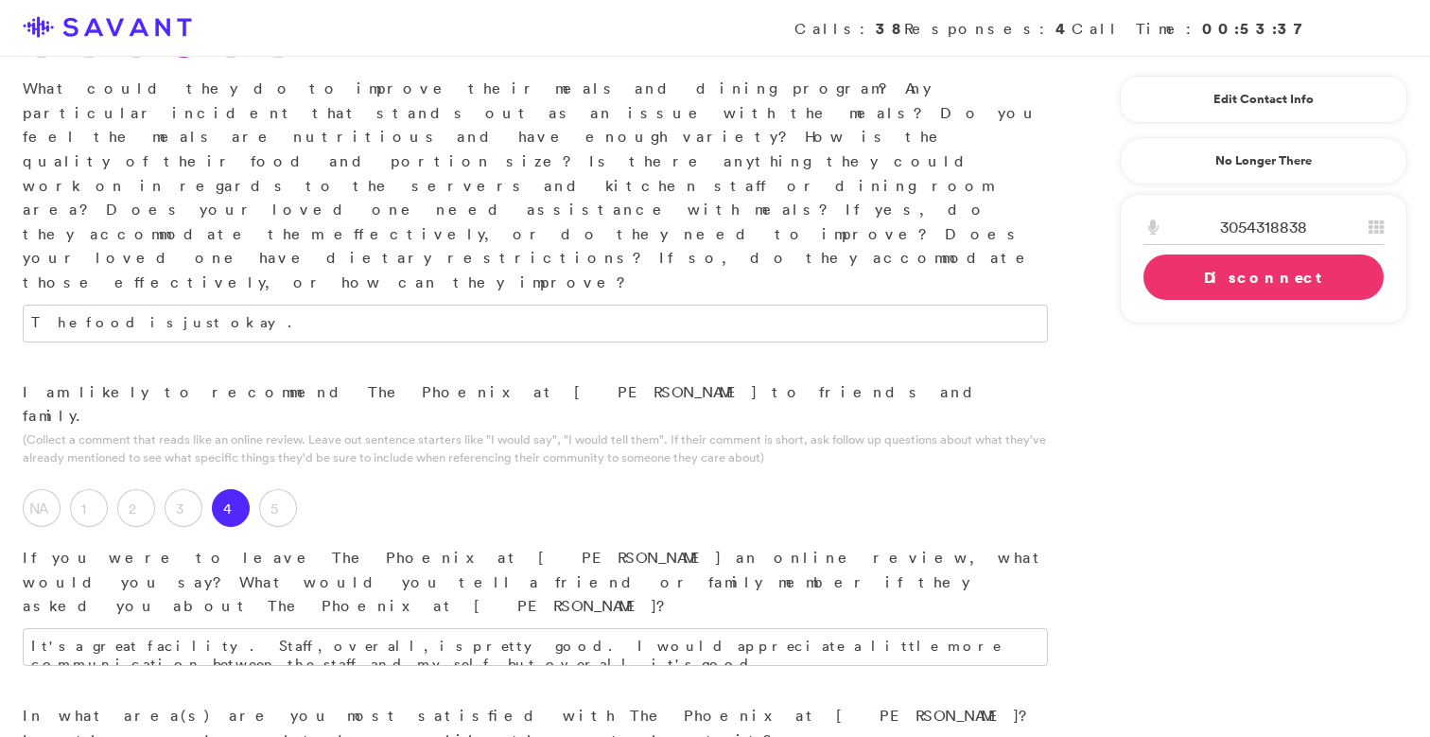
scroll to position [2044, 0]
type textarea "Communication."
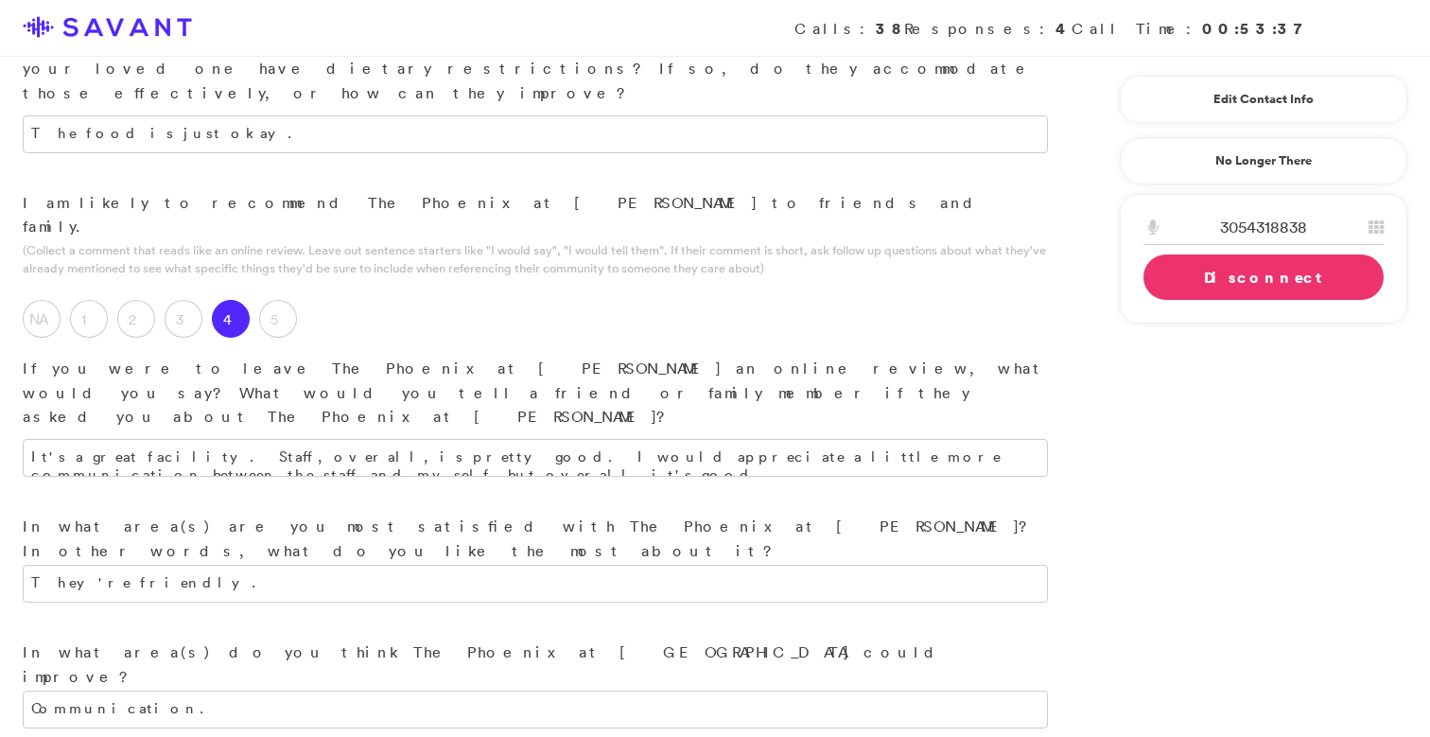
scroll to position [2238, 0]
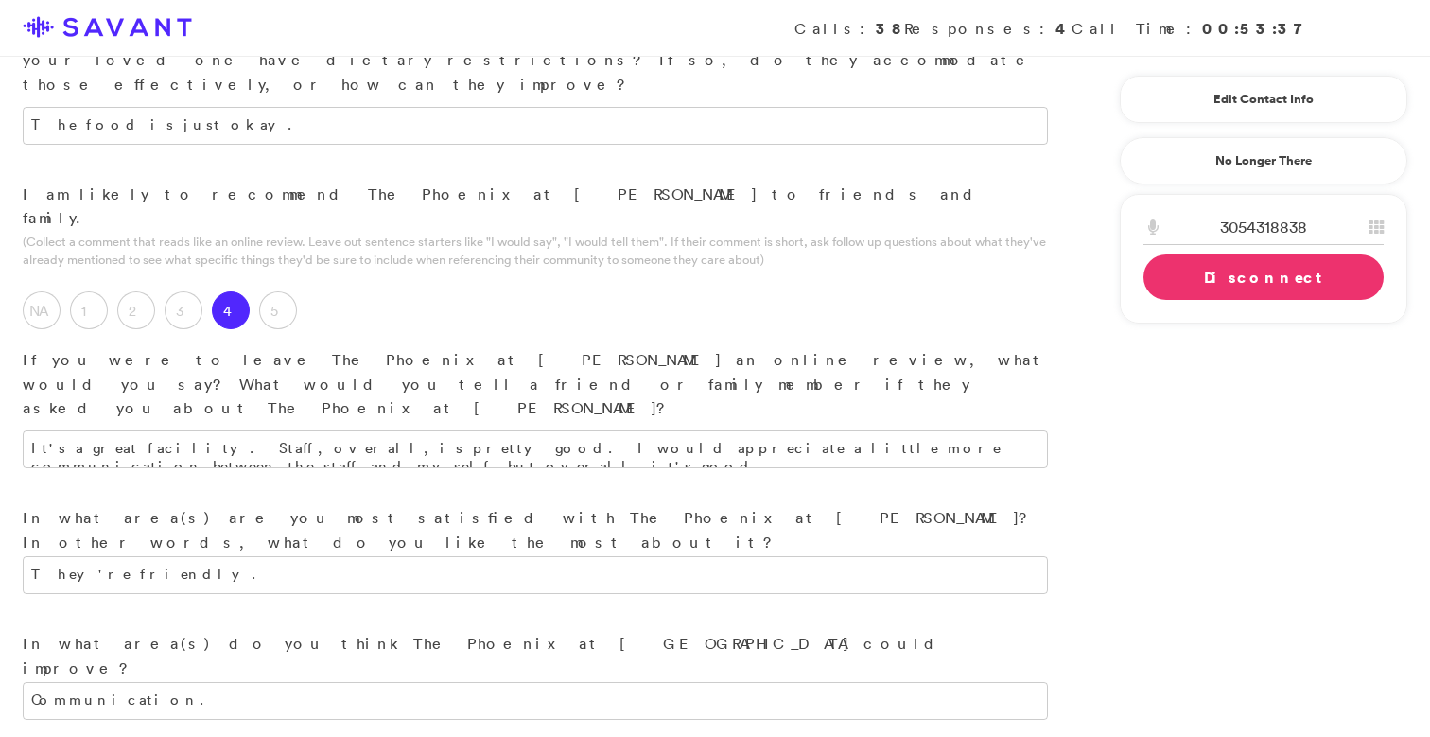
click at [1172, 297] on link "Disconnect" at bounding box center [1263, 276] width 240 height 45
